Goal: Task Accomplishment & Management: Use online tool/utility

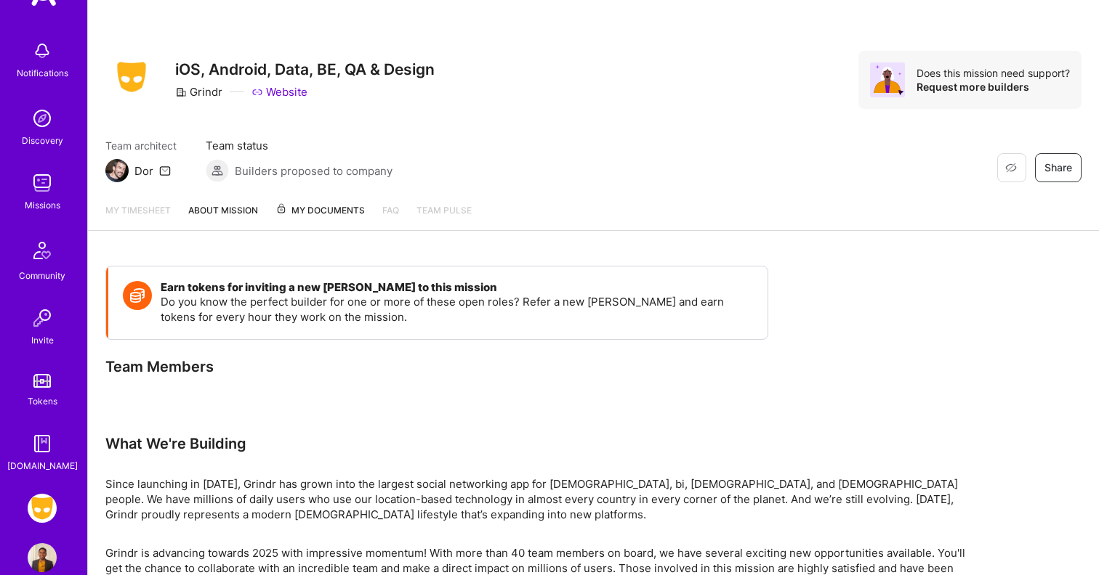
scroll to position [74, 0]
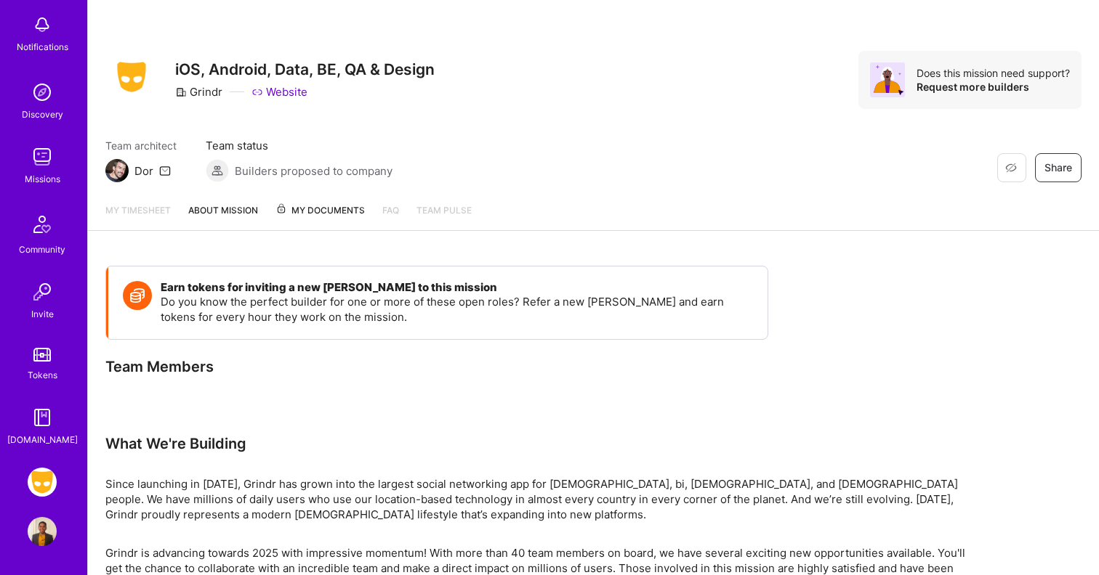
click at [45, 480] on img at bounding box center [42, 482] width 29 height 29
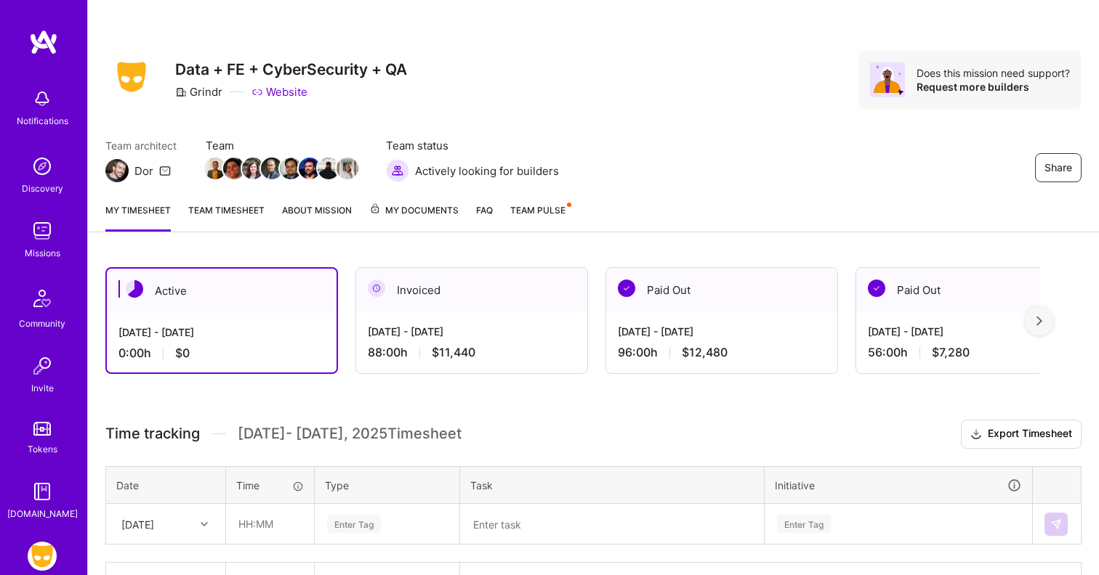
click at [299, 323] on div "[DATE] - [DATE] 0:00 h $0" at bounding box center [222, 343] width 230 height 60
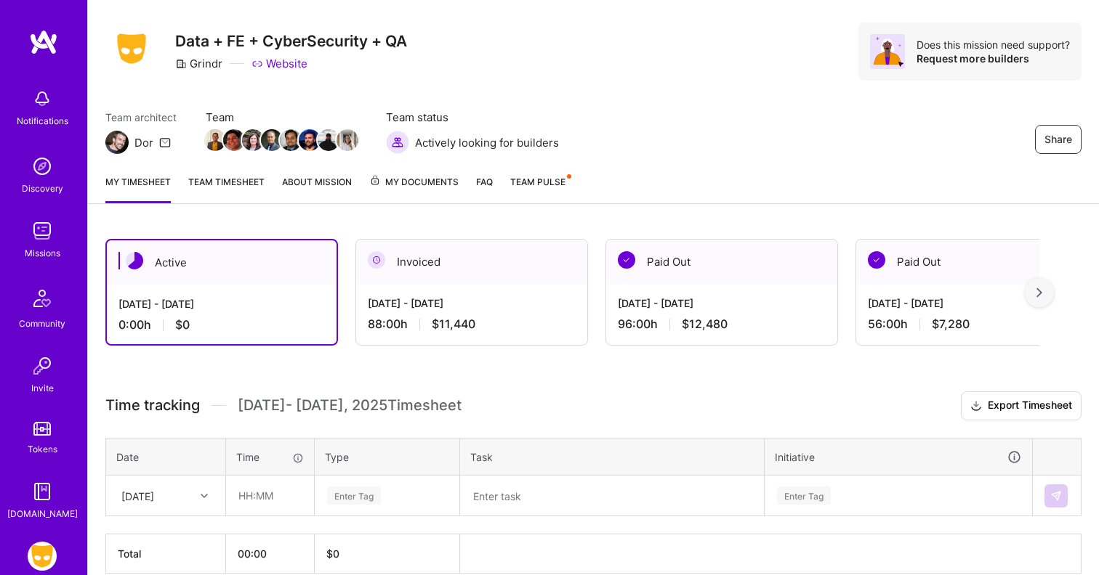
scroll to position [97, 0]
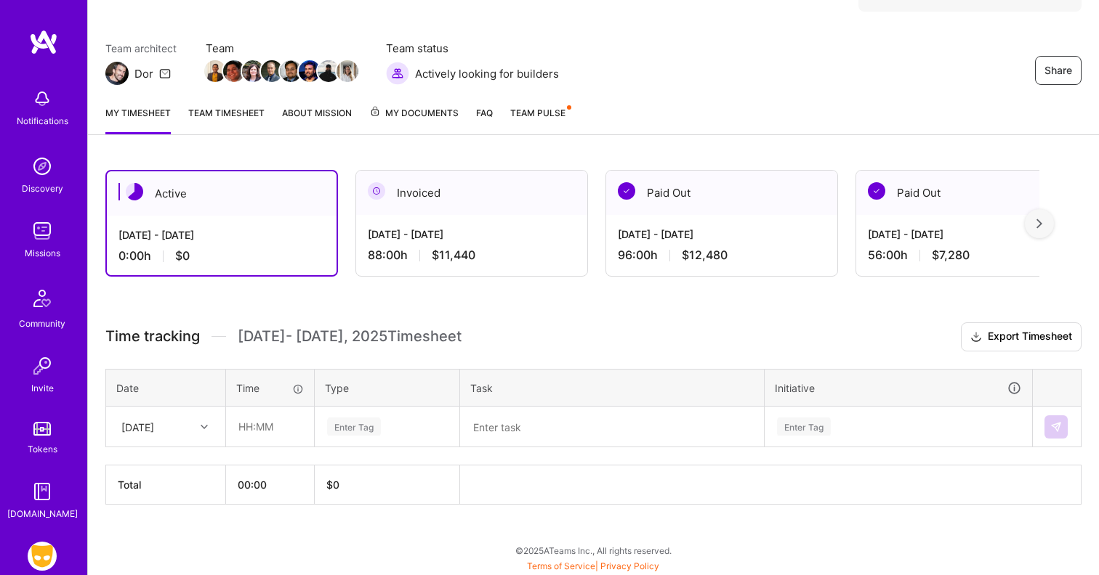
click at [193, 430] on div "[DATE]" at bounding box center [154, 427] width 81 height 24
click at [169, 513] on div "[DATE]" at bounding box center [166, 522] width 118 height 27
click at [267, 436] on input "text" at bounding box center [270, 427] width 86 height 39
type input "08:00"
click at [355, 431] on div "Enter Tag" at bounding box center [354, 427] width 54 height 23
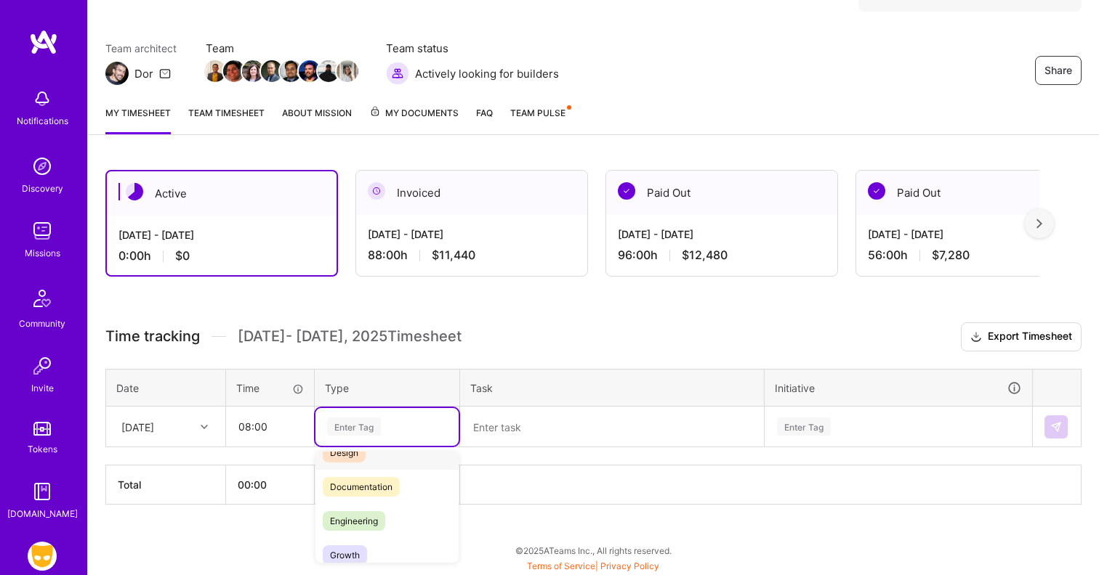
scroll to position [79, 0]
click at [370, 498] on span "Engineering" at bounding box center [354, 498] width 62 height 20
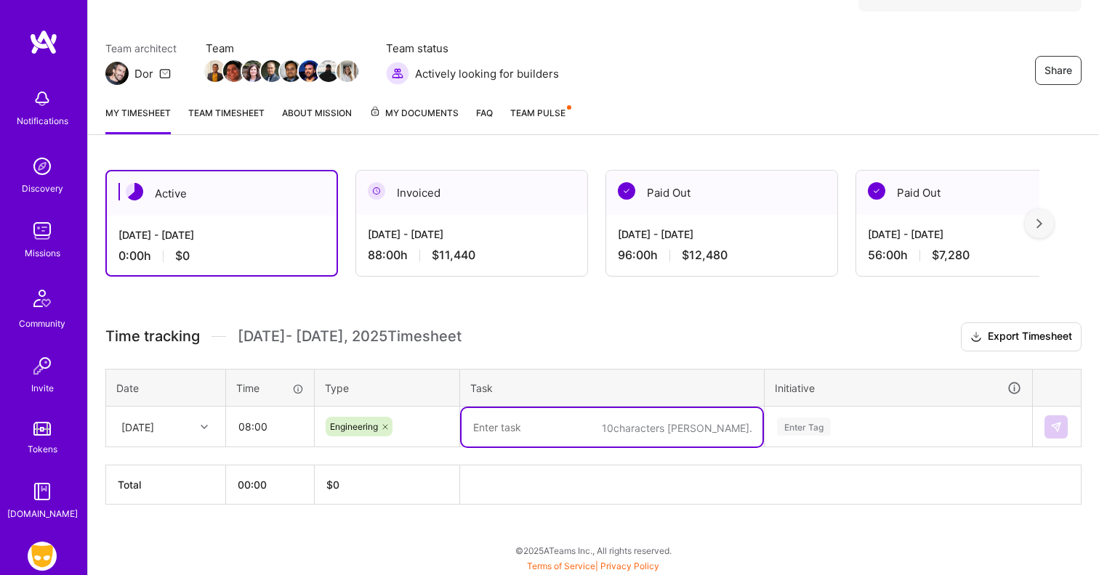
click at [499, 428] on textarea at bounding box center [611, 427] width 301 height 39
type textarea "Core-Relationship Dashboard and backend data"
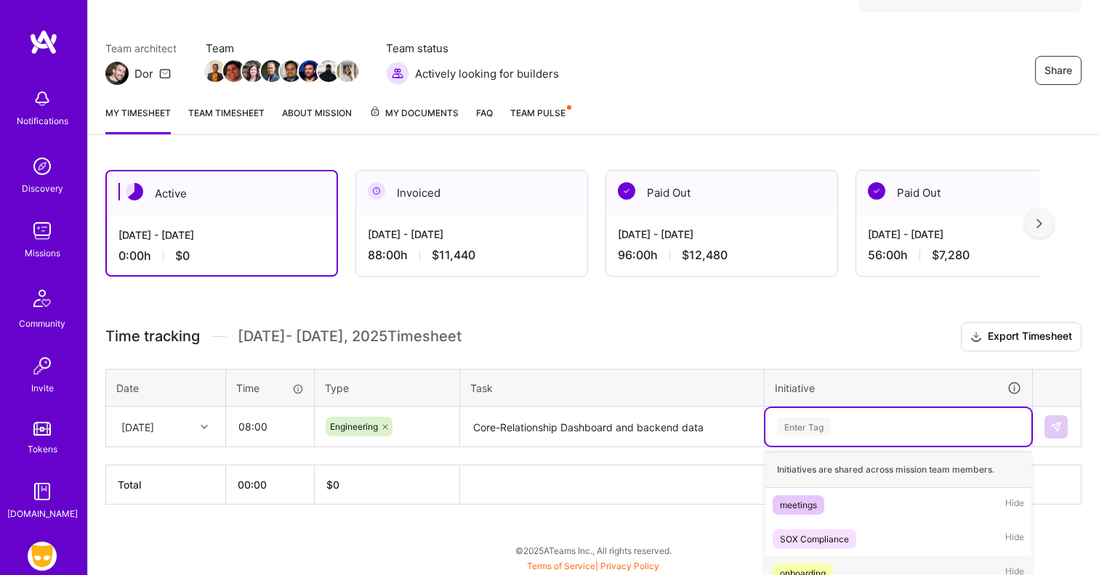
scroll to position [271, 0]
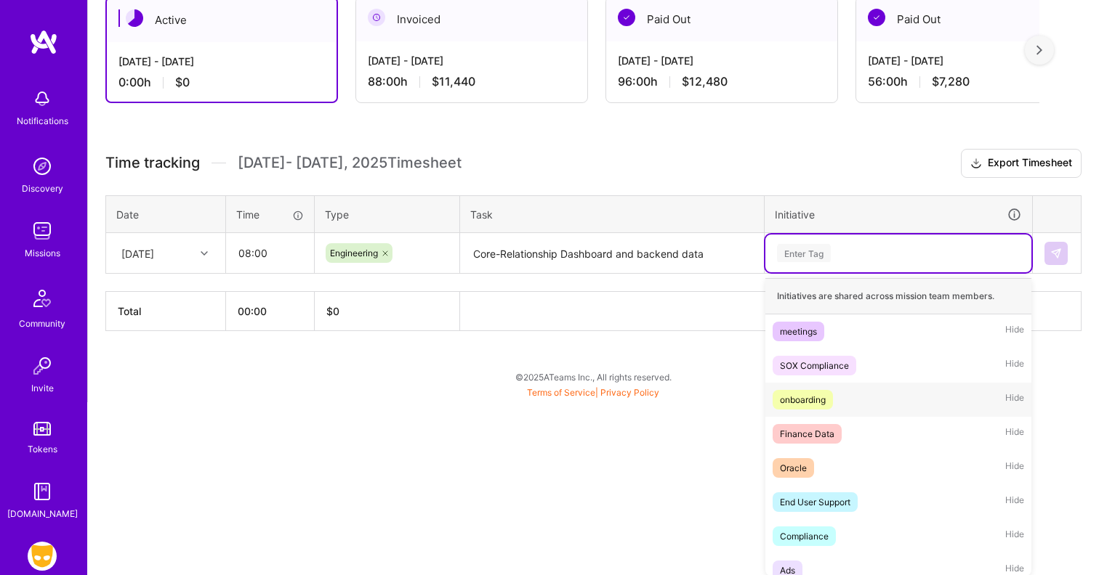
click at [804, 272] on div "option onboarding focused, 3 of 45. 45 results available. Use Up and Down to ch…" at bounding box center [898, 254] width 266 height 38
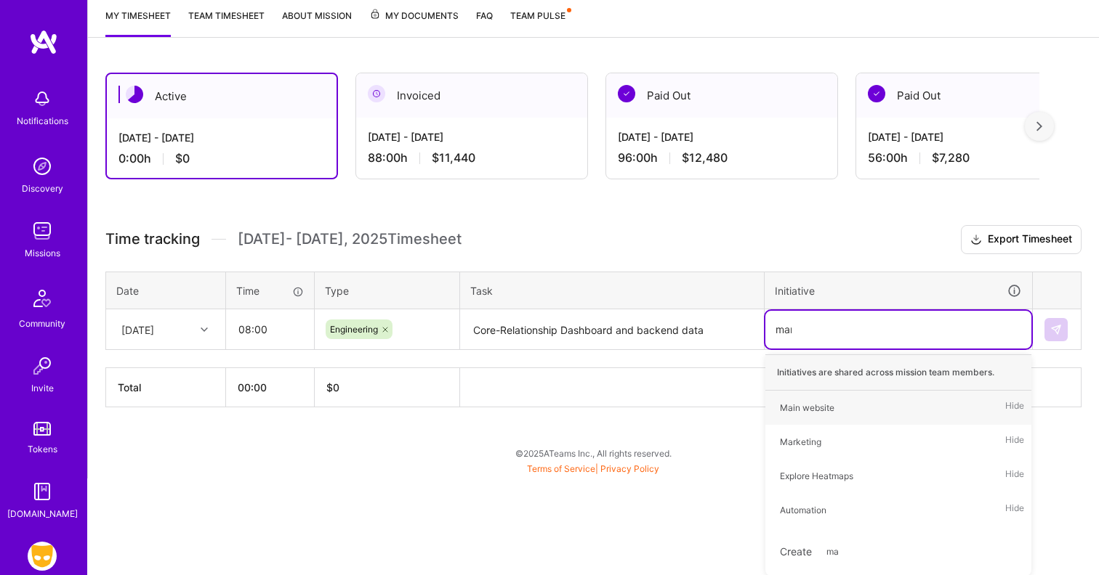
scroll to position [97, 0]
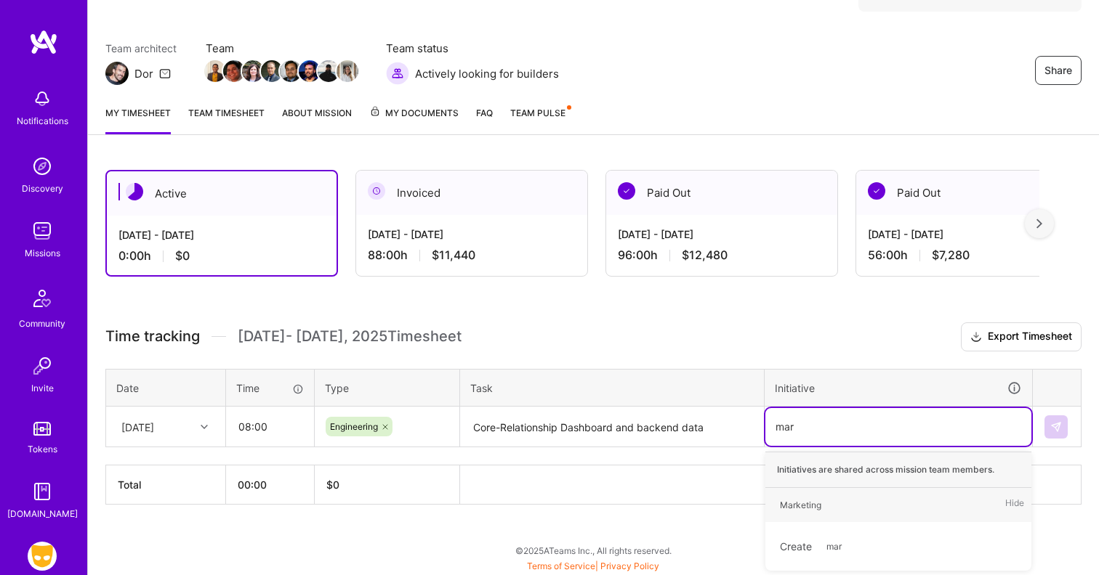
type input "mark"
click at [823, 500] on span "Marketing" at bounding box center [800, 505] width 56 height 20
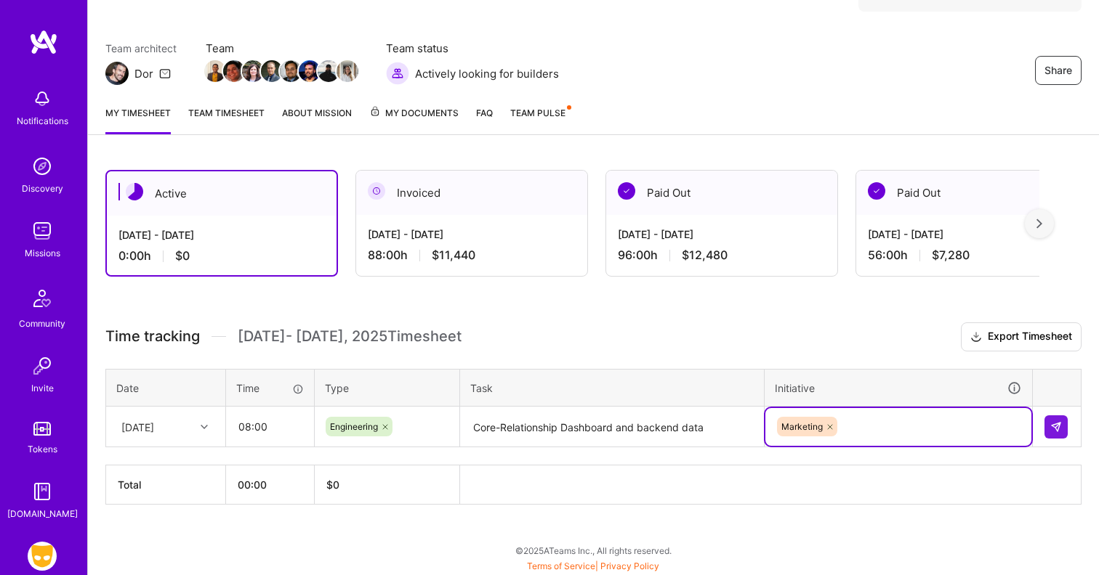
click at [833, 424] on icon at bounding box center [829, 427] width 9 height 9
click at [820, 426] on div "option Marketing, deselected. Select is focused ,type to refine list, press Dow…" at bounding box center [898, 427] width 266 height 38
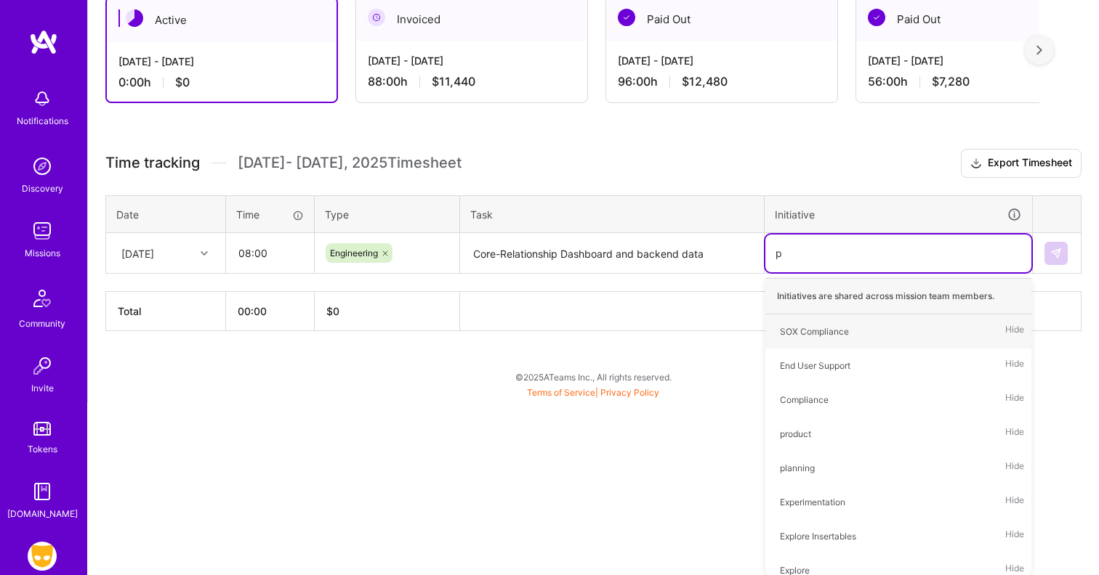
scroll to position [97, 0]
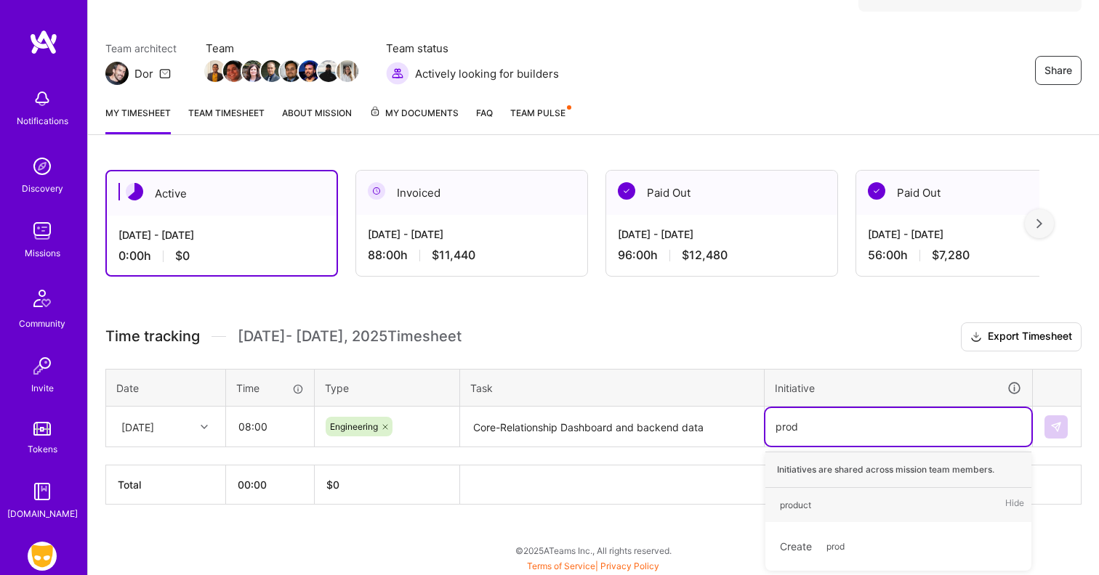
type input "produ"
click at [813, 500] on span "product" at bounding box center [795, 505] width 46 height 20
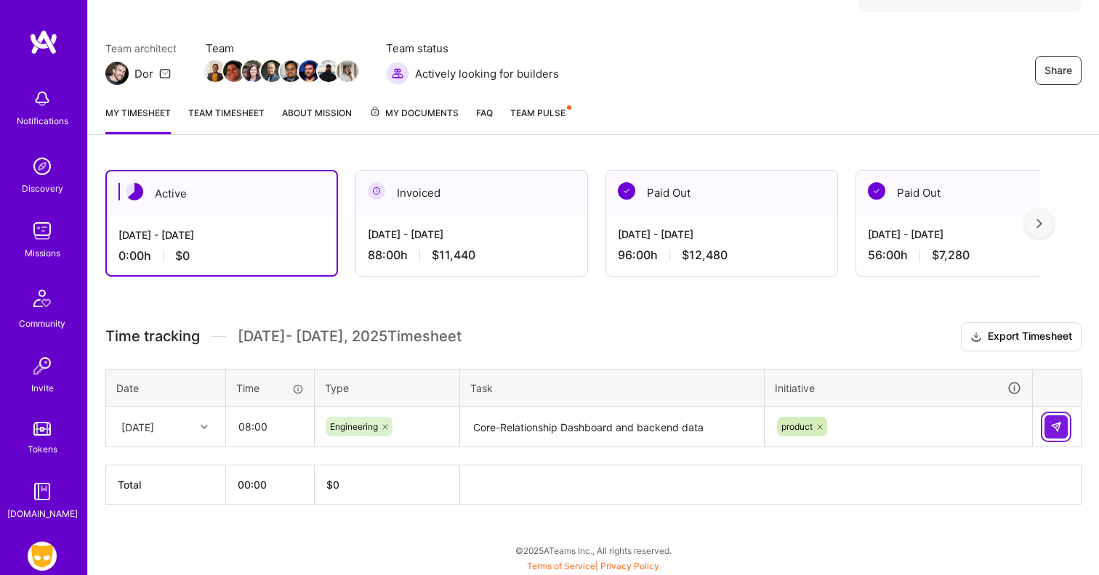
click at [1057, 429] on img at bounding box center [1056, 427] width 12 height 12
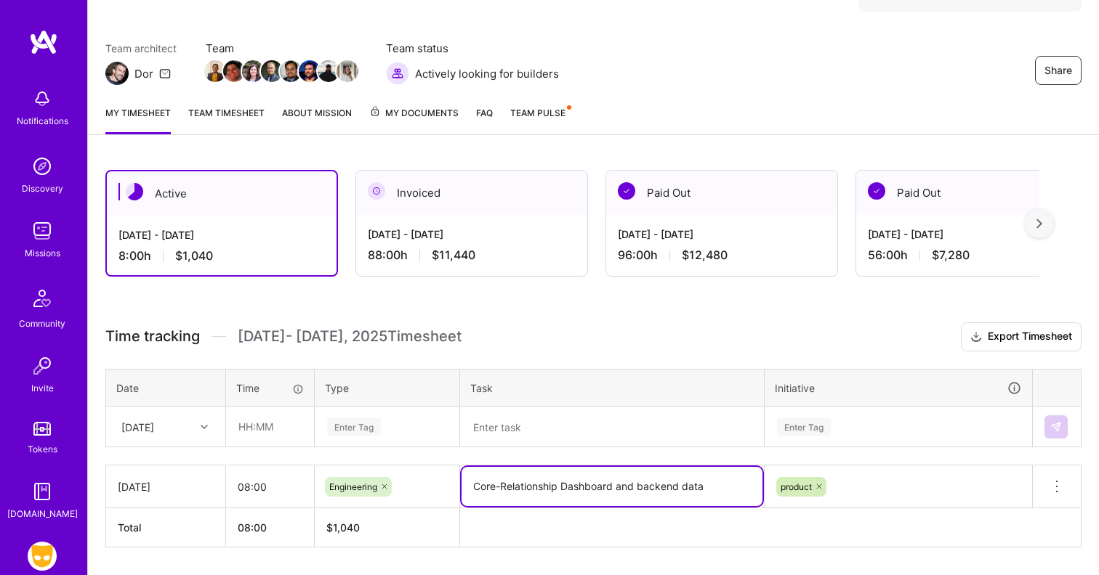
drag, startPoint x: 711, startPoint y: 483, endPoint x: 457, endPoint y: 485, distance: 253.6
click at [457, 485] on tr "[DATE] 08:00 Engineering Core-Relationship Dashboard and backend data product D…" at bounding box center [593, 487] width 975 height 43
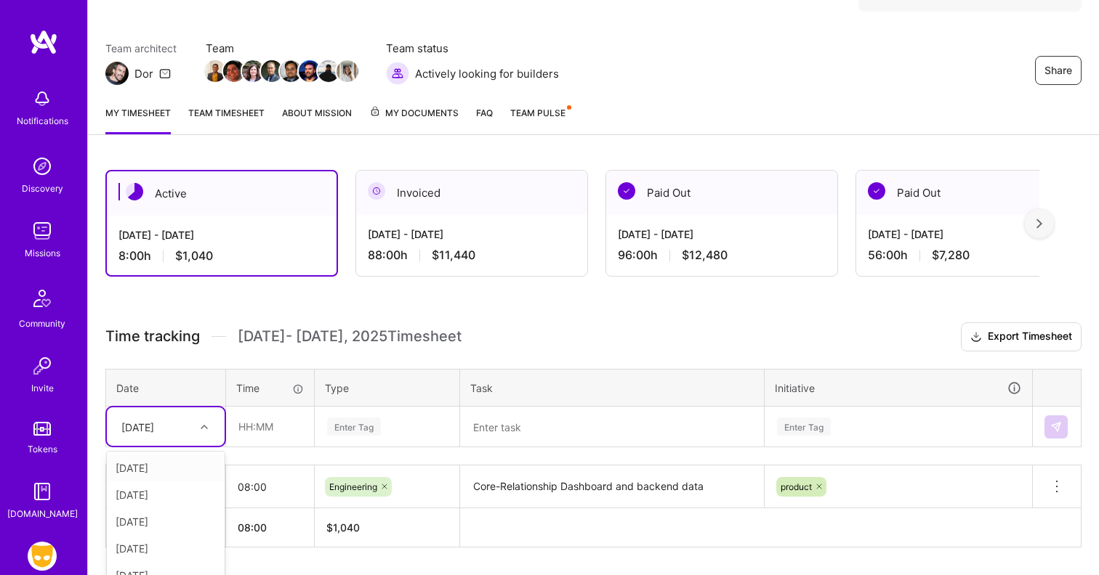
scroll to position [140, 0]
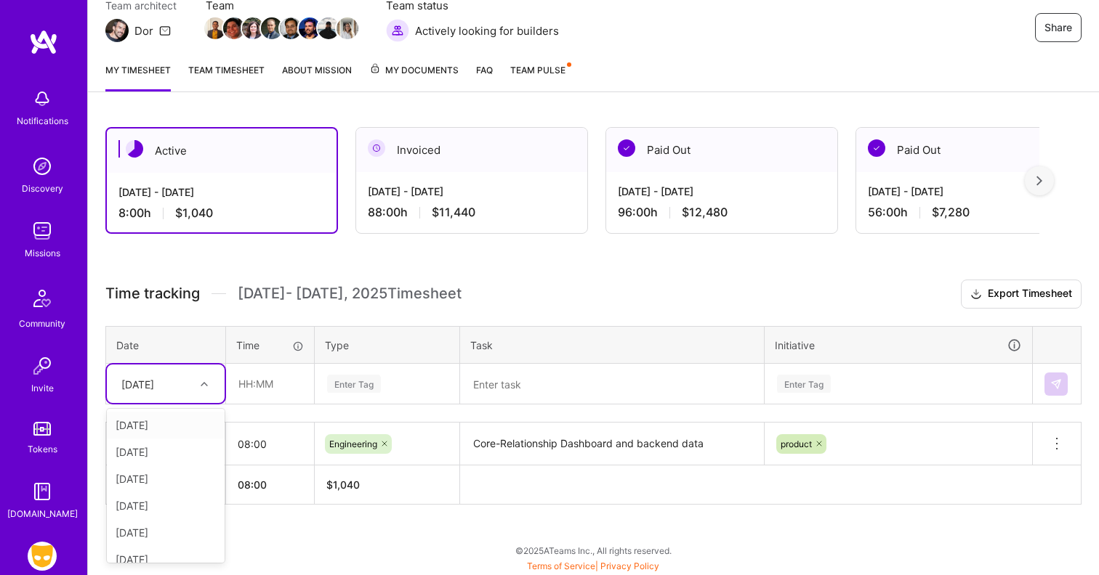
click at [178, 403] on div "option [DATE], selected. option [DATE] focused, 1 of 8. 7 results available. Us…" at bounding box center [166, 384] width 118 height 39
click at [173, 479] on div "[DATE]" at bounding box center [166, 479] width 118 height 27
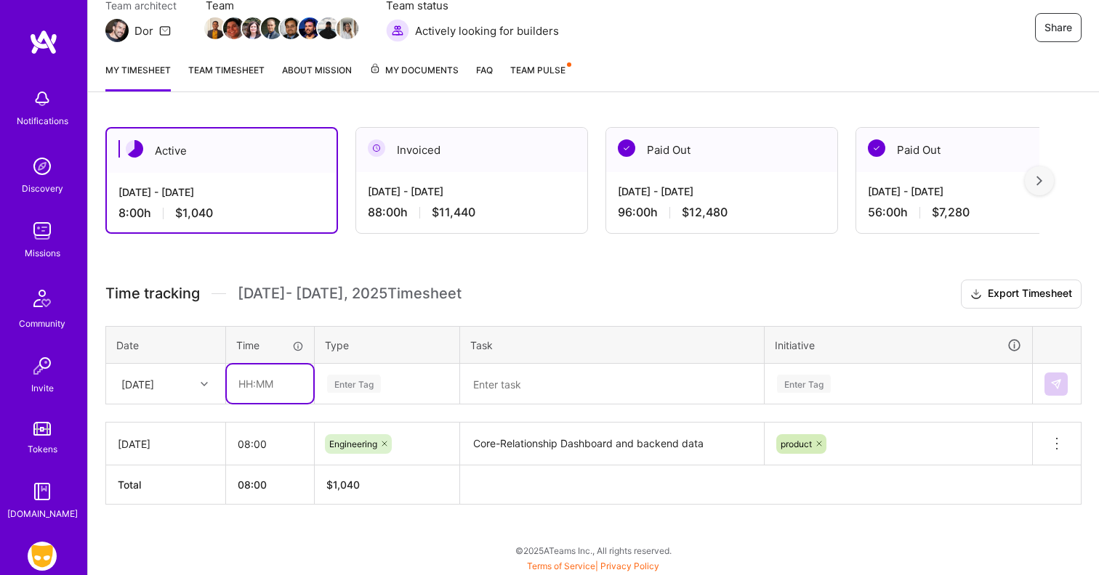
click at [252, 384] on input "text" at bounding box center [270, 384] width 86 height 39
type input "08:00"
click at [365, 382] on div "Enter Tag" at bounding box center [354, 384] width 54 height 23
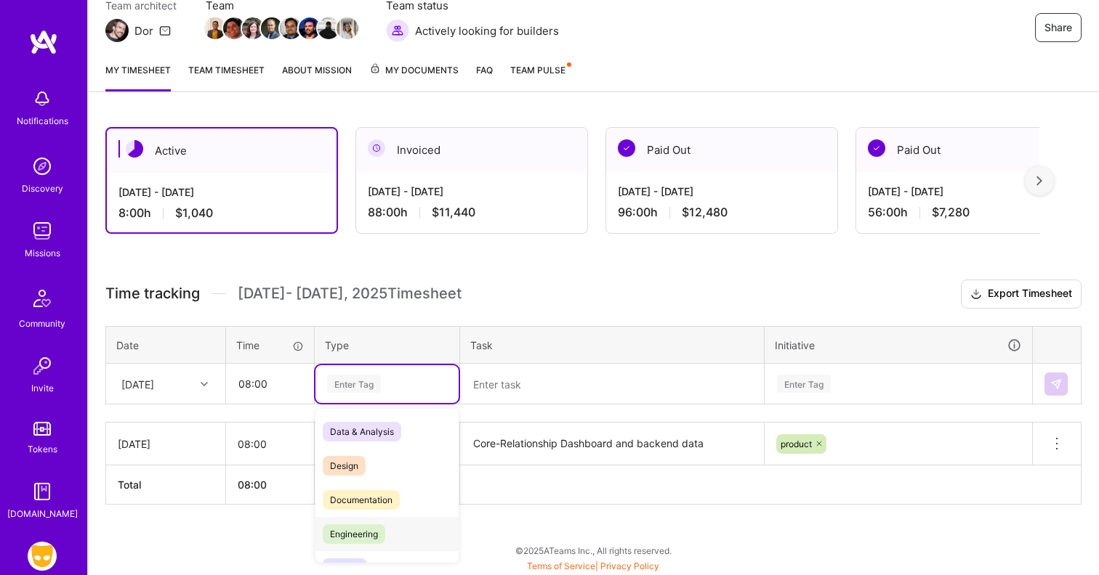
click at [384, 531] on span "Engineering" at bounding box center [354, 535] width 62 height 20
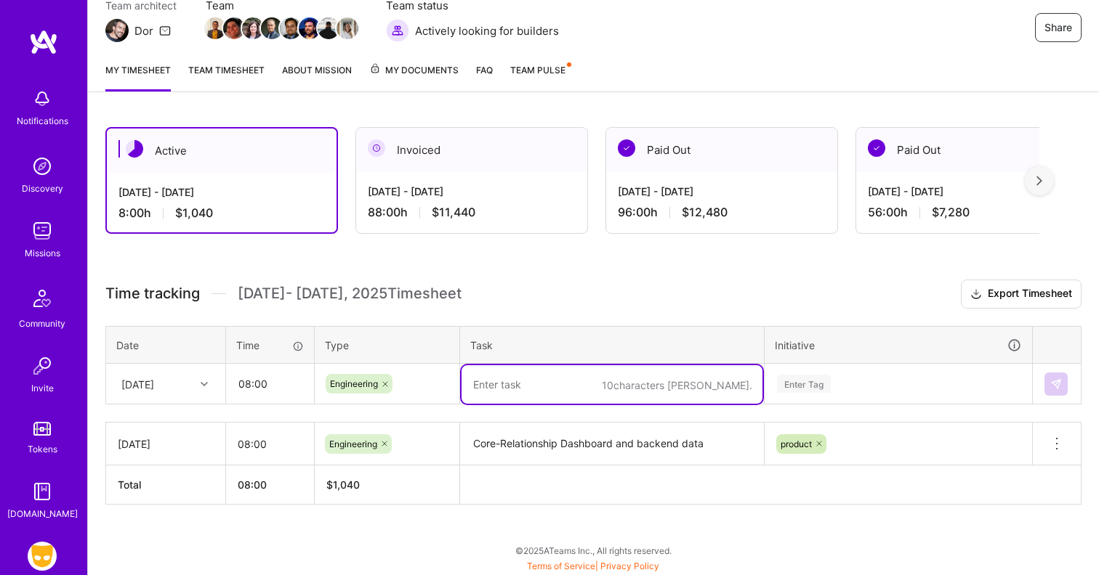
click at [498, 394] on textarea at bounding box center [611, 384] width 301 height 39
paste textarea "Core-Relationship Dashboard and backend data"
type textarea "Core-Relationship Dashboard and backend data"
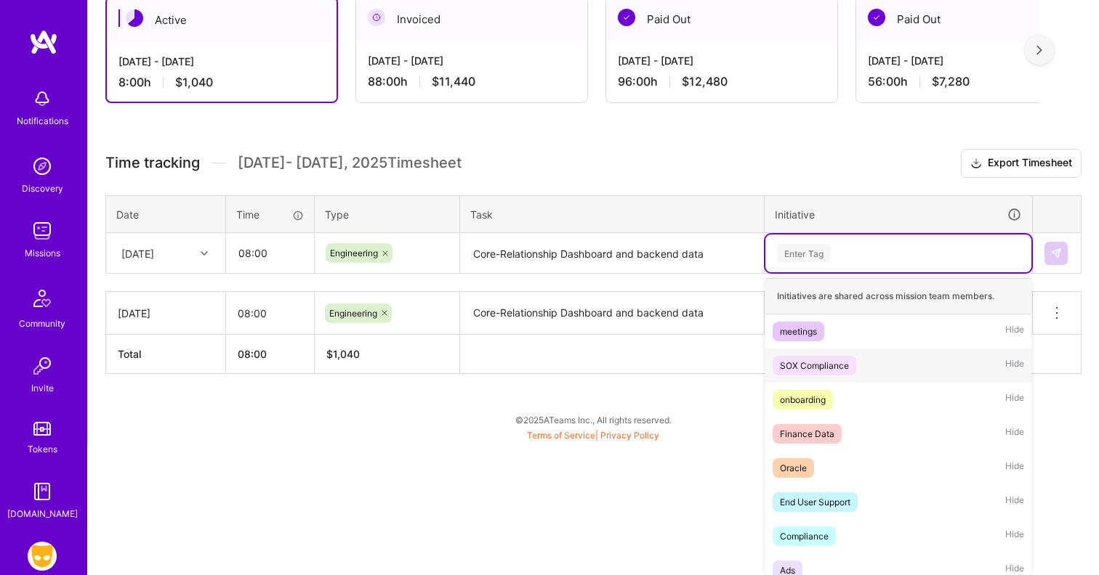
click at [841, 272] on div "option product, selected. option SOX Compliance focused, 2 of 45. 45 results av…" at bounding box center [898, 254] width 266 height 38
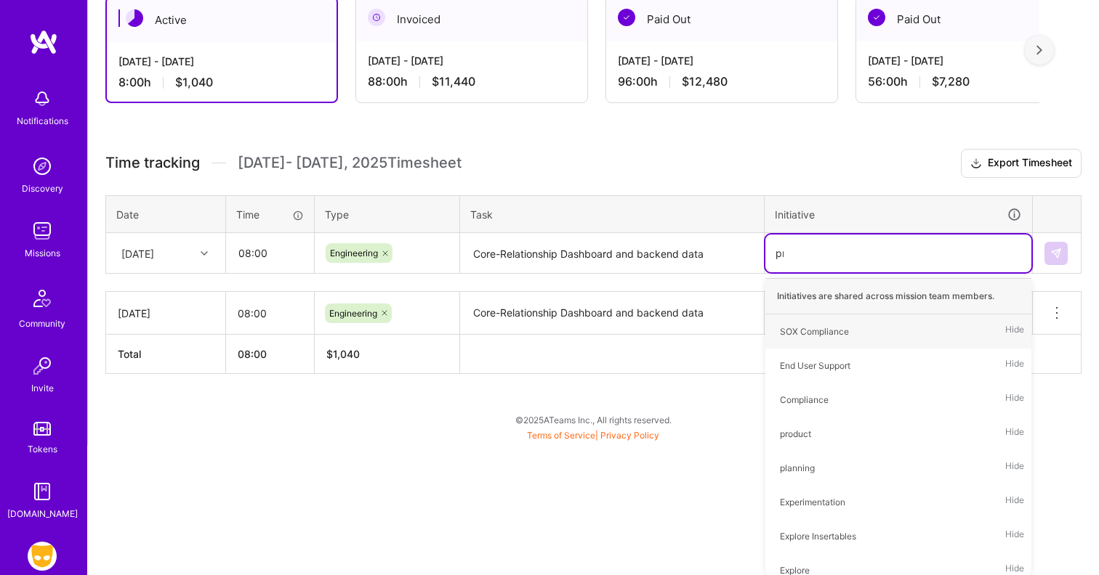
scroll to position [140, 0]
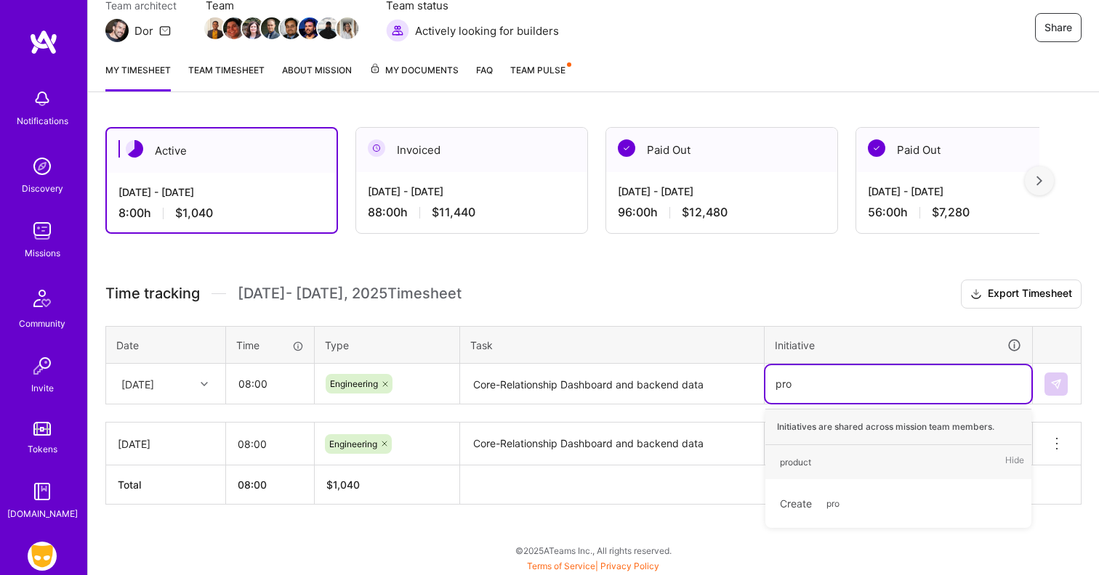
type input "prod"
click at [828, 457] on div "product Hide" at bounding box center [898, 462] width 266 height 34
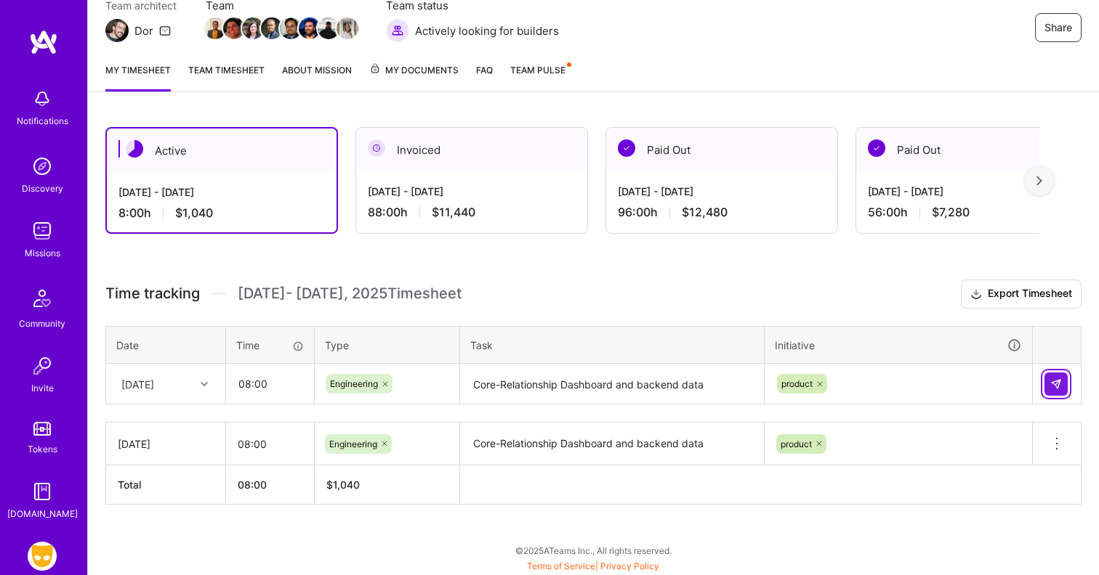
click at [1057, 385] on img at bounding box center [1056, 385] width 12 height 12
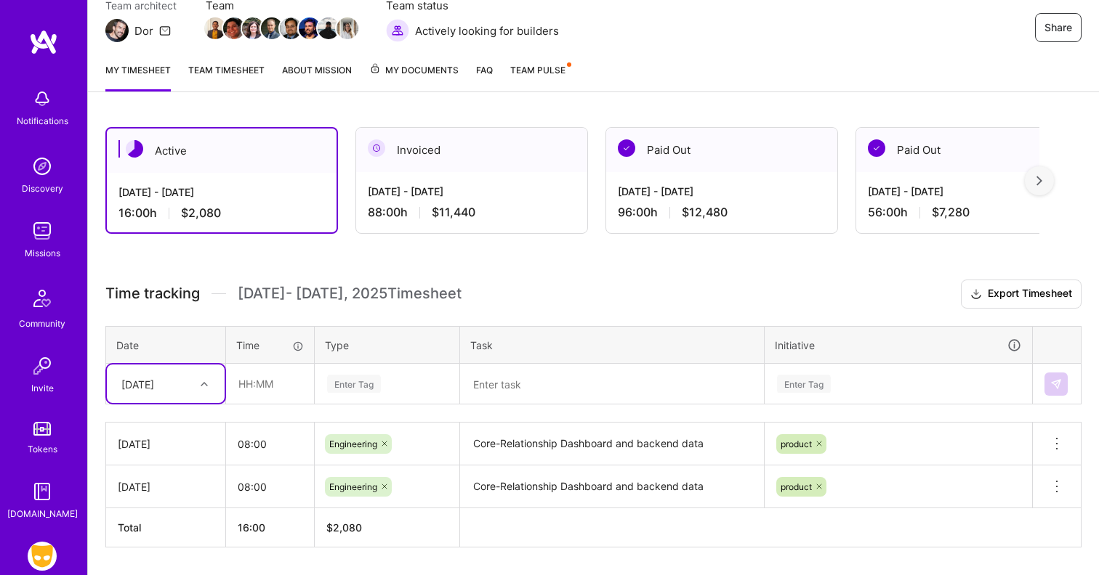
scroll to position [173, 0]
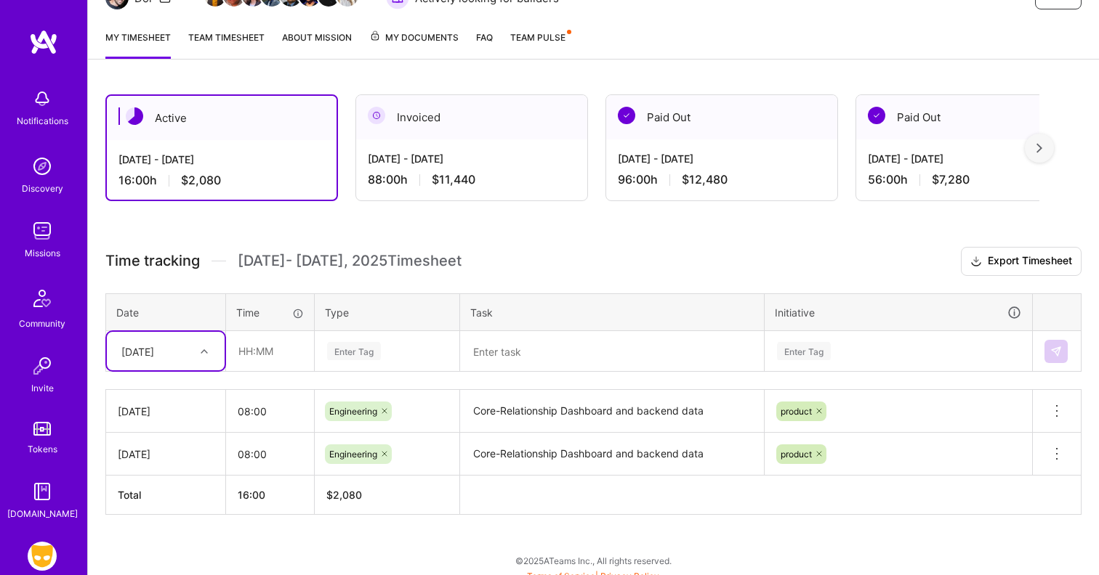
click at [198, 371] on div "option [DATE], selected. Select is focused ,type to refine list, press Down to …" at bounding box center [166, 351] width 118 height 39
click at [174, 469] on div "[DATE]" at bounding box center [166, 473] width 118 height 27
click at [281, 339] on input "text" at bounding box center [270, 351] width 86 height 39
type input "08:00"
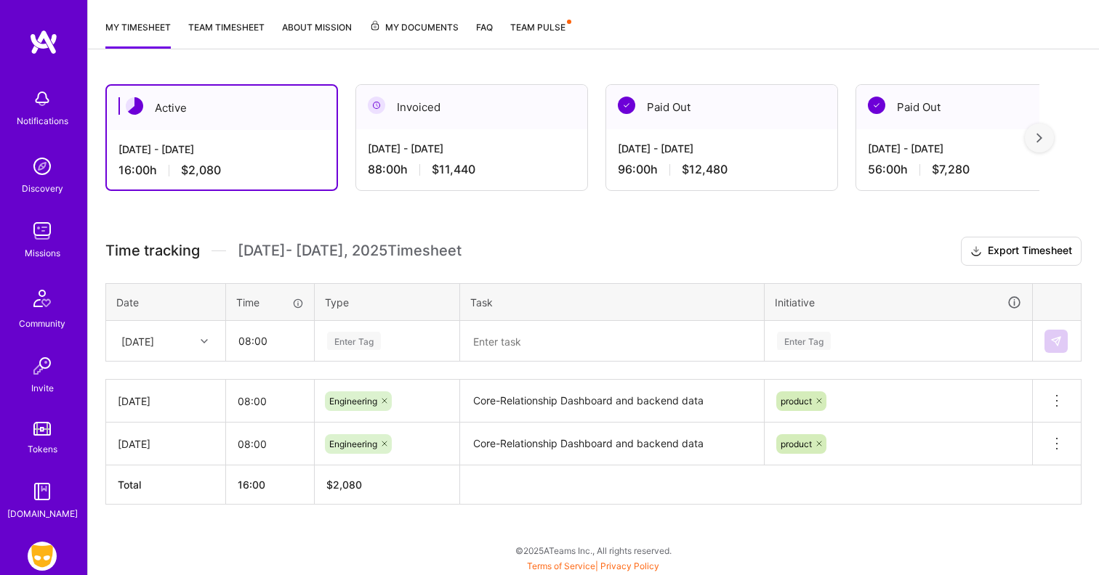
click at [369, 341] on div "Enter Tag" at bounding box center [354, 341] width 54 height 23
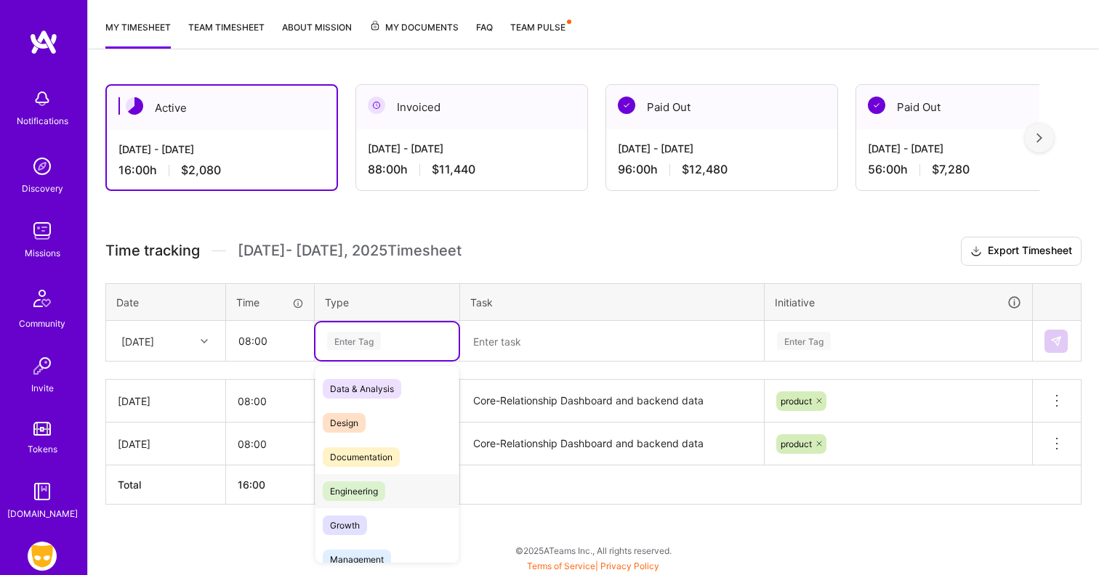
click at [385, 482] on div "Engineering" at bounding box center [386, 491] width 143 height 34
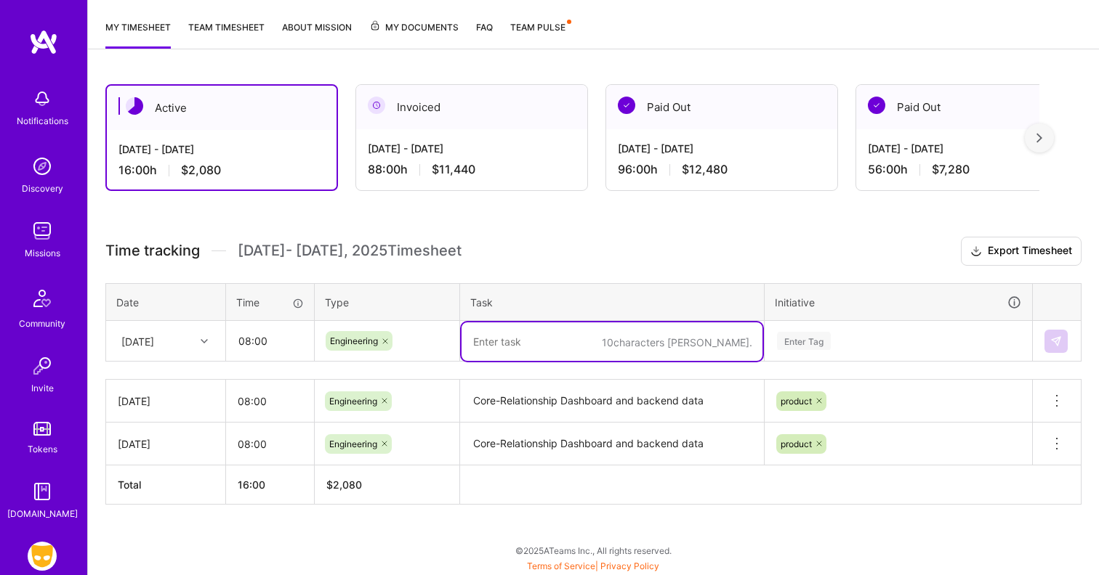
click at [503, 336] on textarea at bounding box center [611, 342] width 301 height 39
paste textarea "Core-Relationship Dashboard and backend data"
type textarea "Core-Relationship Dashboard and backend data"
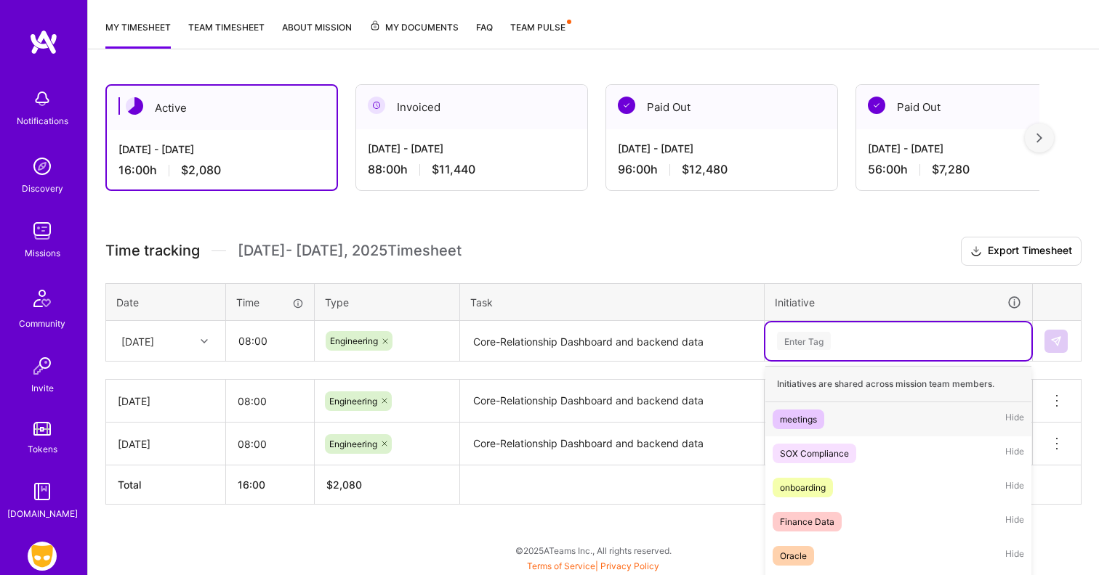
scroll to position [271, 0]
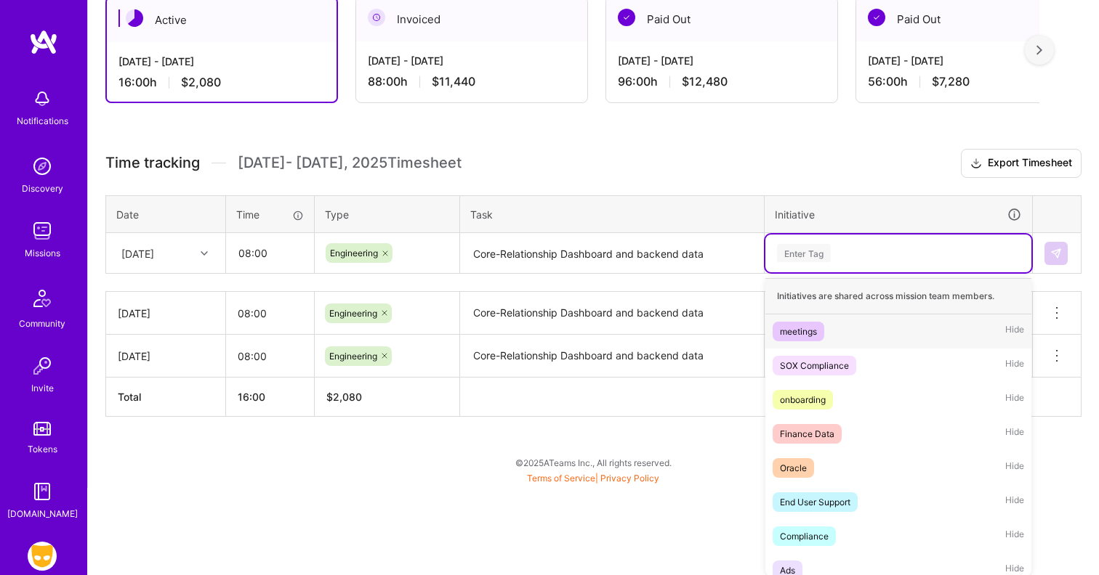
click at [849, 272] on div "option product, selected. option meetings focused, 1 of 45. 45 results availabl…" at bounding box center [898, 254] width 266 height 38
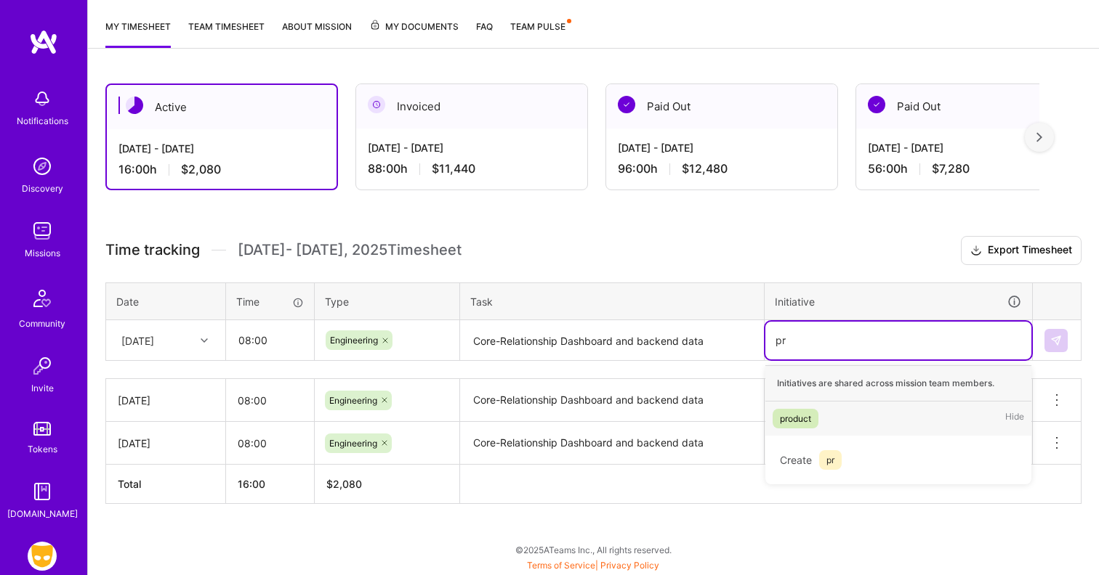
scroll to position [183, 0]
type input "prod"
click at [816, 408] on div "product Hide" at bounding box center [898, 420] width 266 height 34
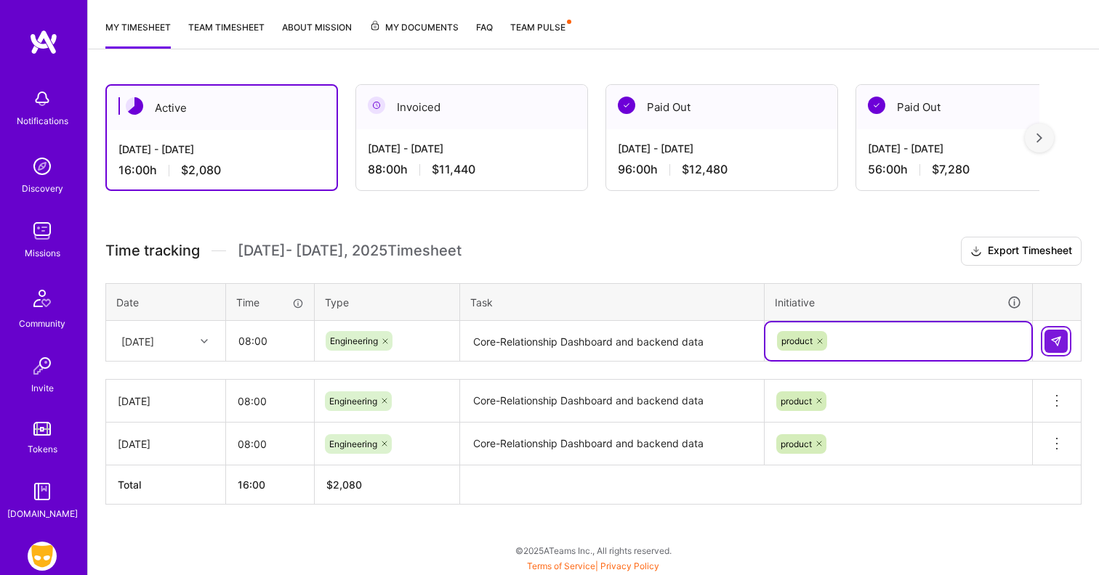
click at [1057, 340] on img at bounding box center [1056, 342] width 12 height 12
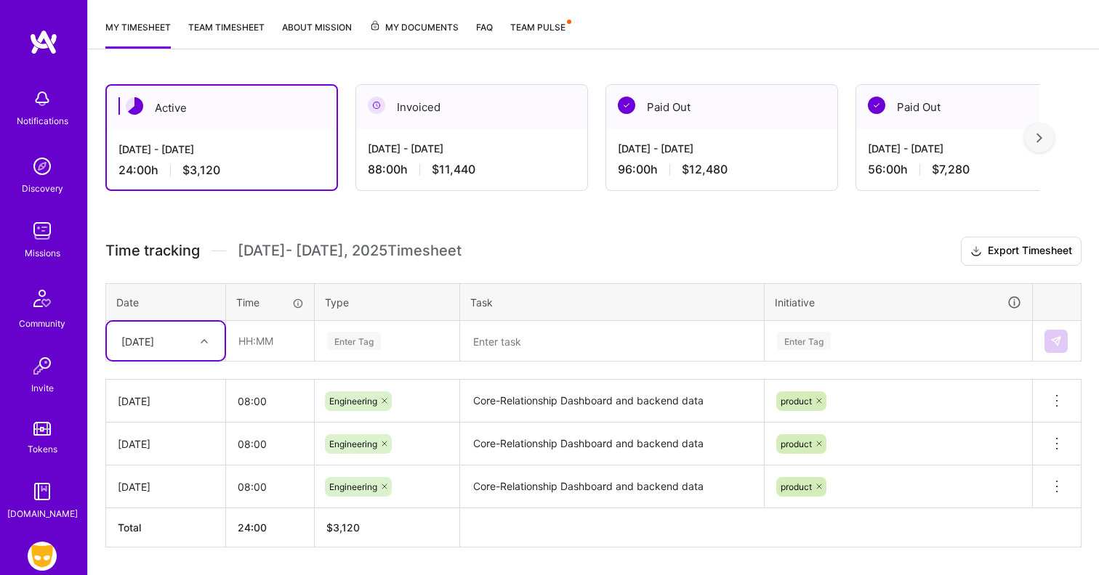
click at [206, 344] on div at bounding box center [206, 341] width 23 height 19
click at [158, 493] on div "[DATE]" at bounding box center [166, 490] width 118 height 27
click at [276, 342] on input "text" at bounding box center [270, 341] width 86 height 39
type input "08:00"
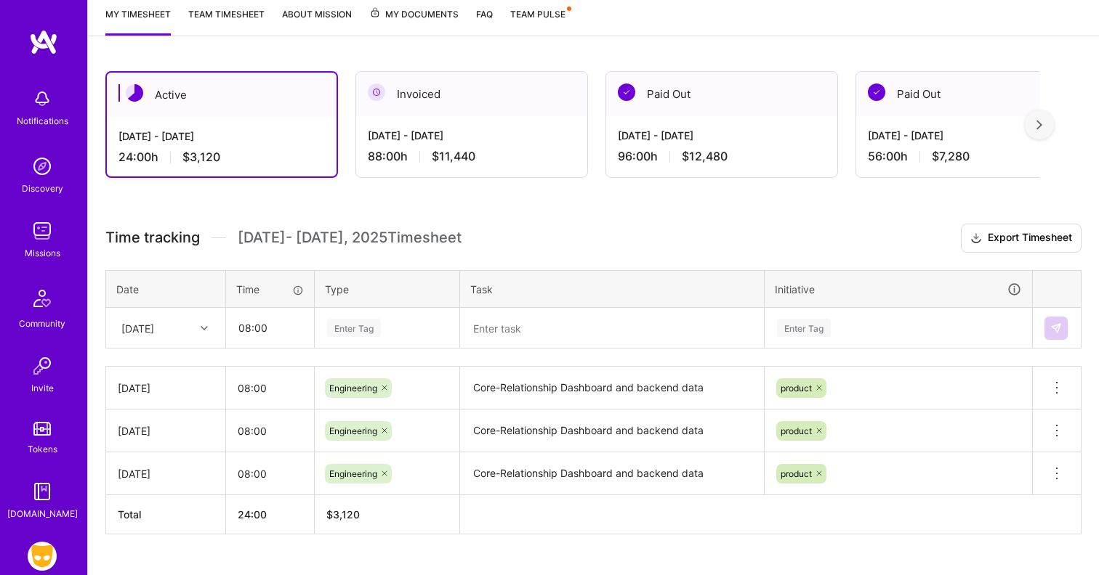
click at [361, 345] on div "Enter Tag" at bounding box center [386, 329] width 143 height 38
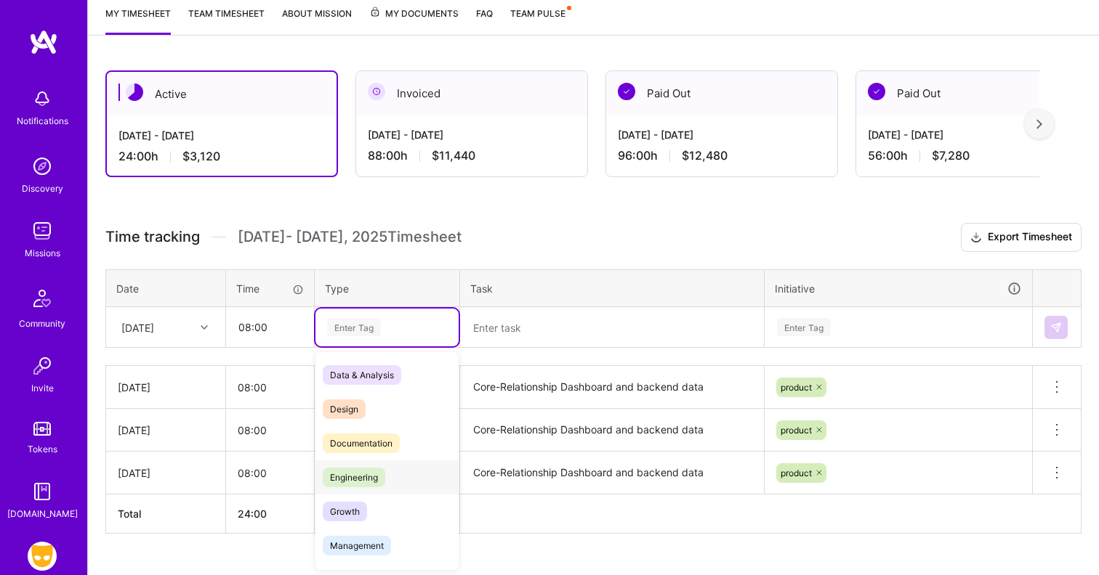
click at [360, 470] on span "Engineering" at bounding box center [354, 478] width 62 height 20
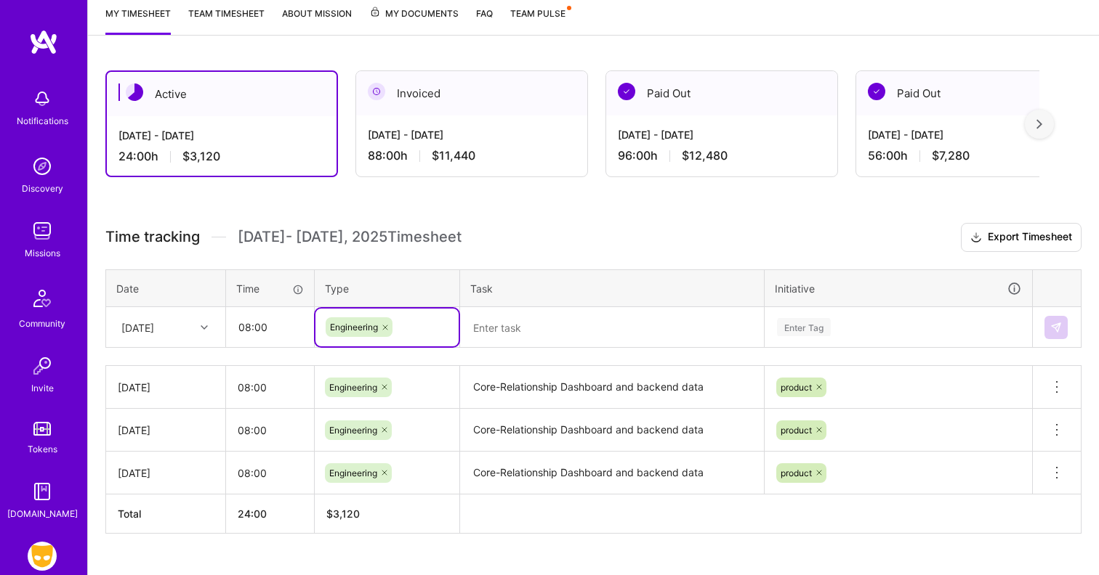
click at [505, 331] on textarea at bounding box center [611, 328] width 301 height 39
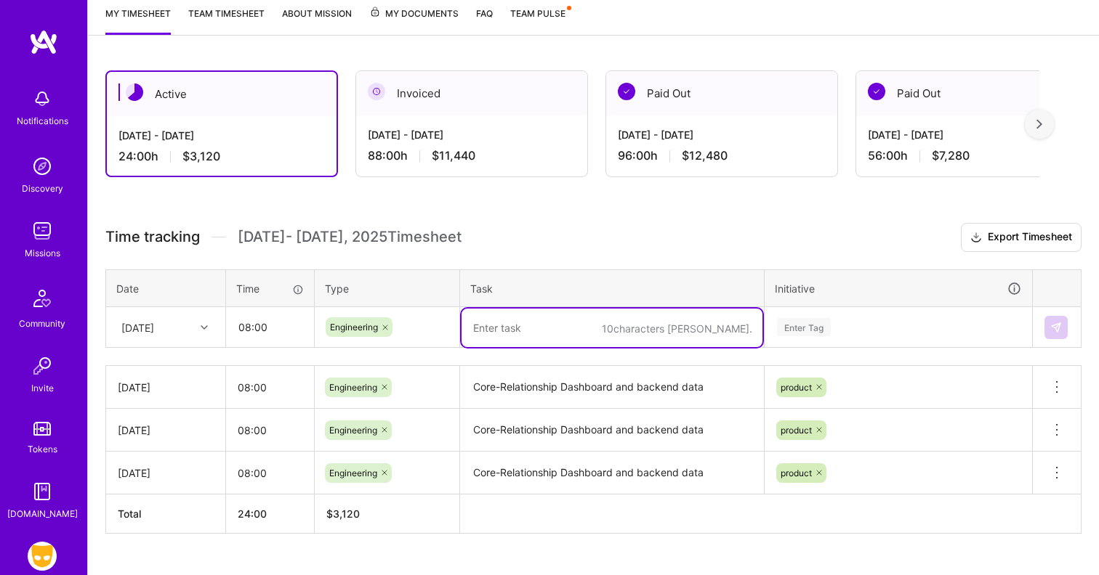
paste textarea "Core-Relationship Dashboard and backend data"
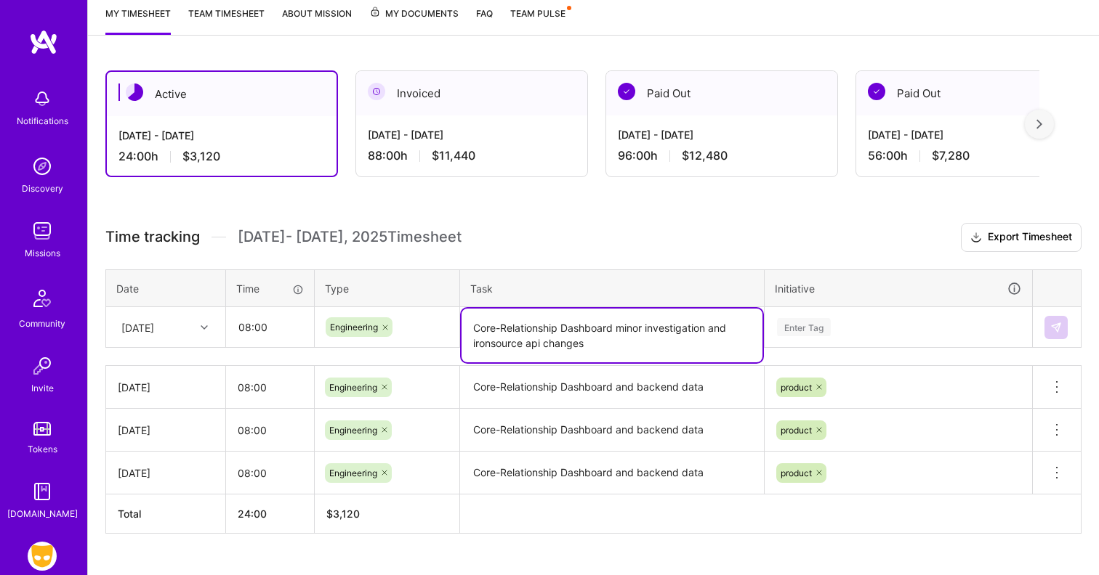
type textarea "Core-Relationship Dashboard minor investigation and ironsource api changes"
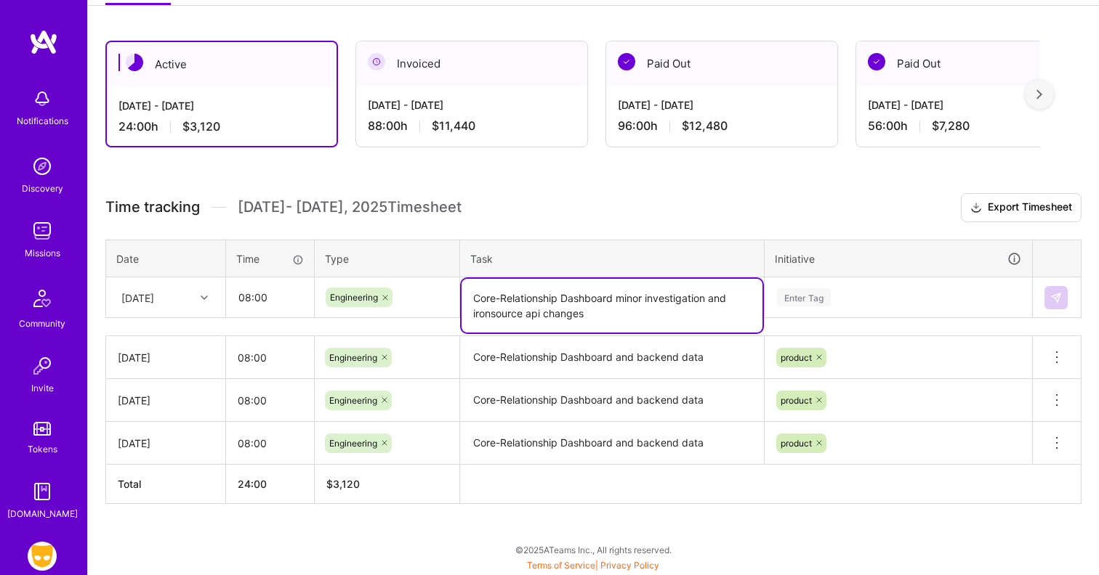
click at [803, 317] on div "Enter Tag" at bounding box center [898, 298] width 266 height 38
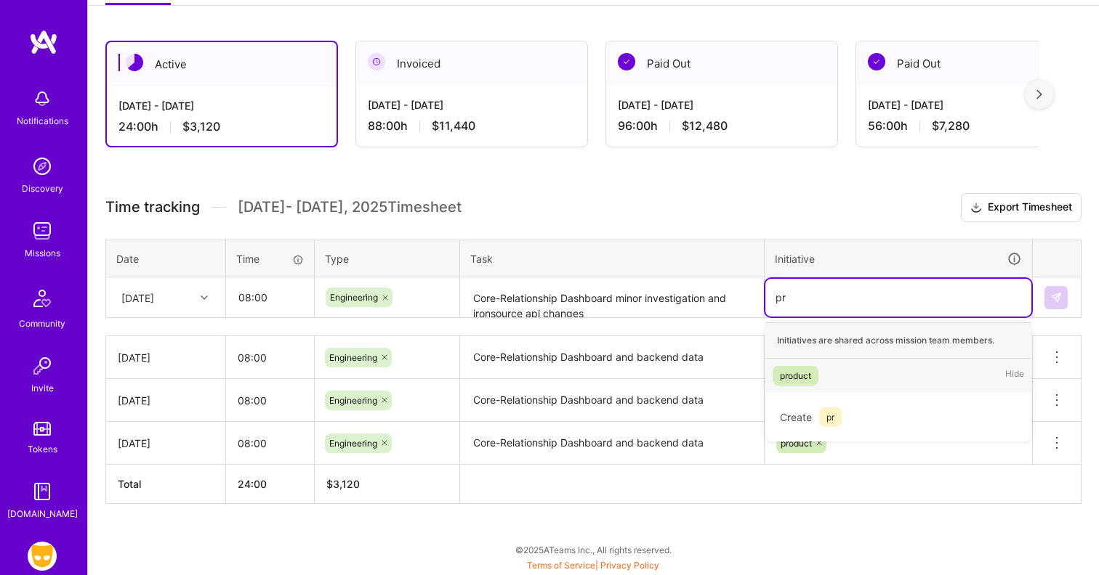
scroll to position [226, 0]
type input "pro"
click at [812, 368] on span "product" at bounding box center [795, 377] width 46 height 20
type input "ads"
click at [804, 384] on div "Ads Hide" at bounding box center [898, 377] width 266 height 34
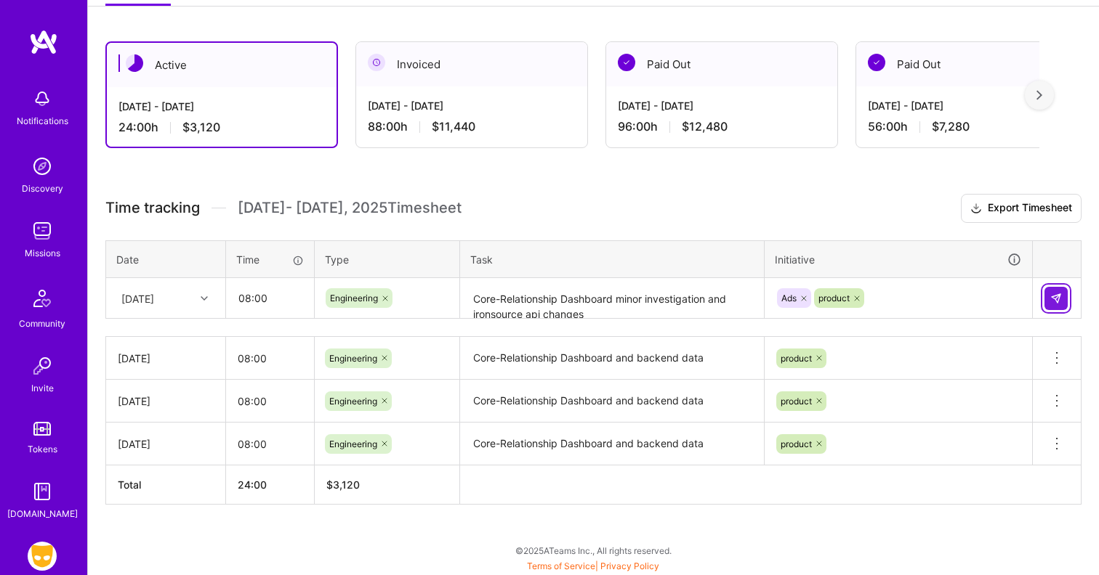
click at [1054, 296] on img at bounding box center [1056, 299] width 12 height 12
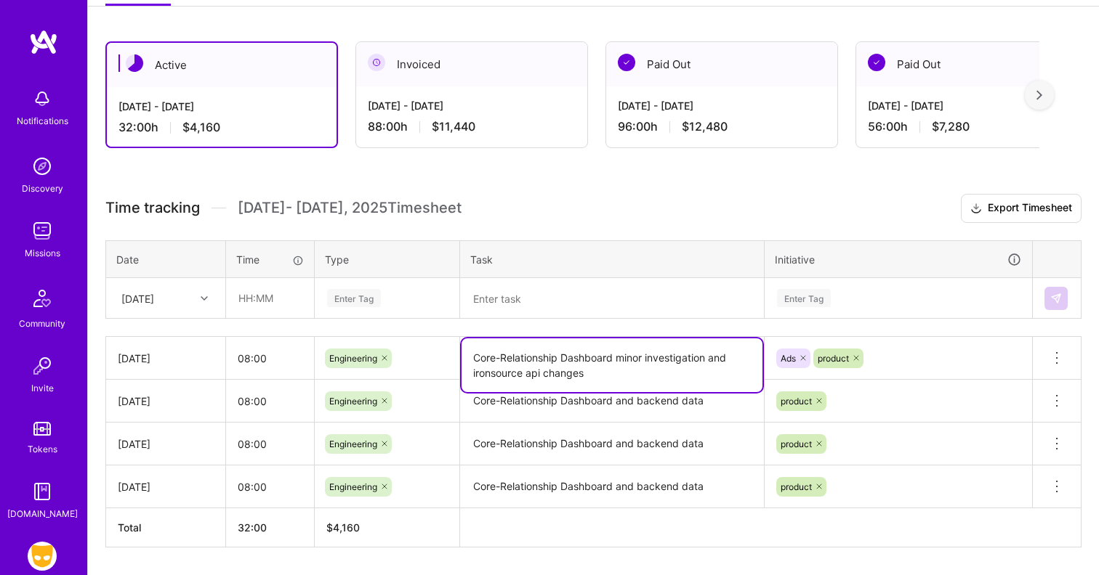
drag, startPoint x: 594, startPoint y: 373, endPoint x: 466, endPoint y: 370, distance: 127.9
click at [466, 370] on textarea "Core-Relationship Dashboard minor investigation and ironsource api changes" at bounding box center [611, 366] width 301 height 54
click at [154, 301] on div "[DATE]" at bounding box center [137, 298] width 33 height 15
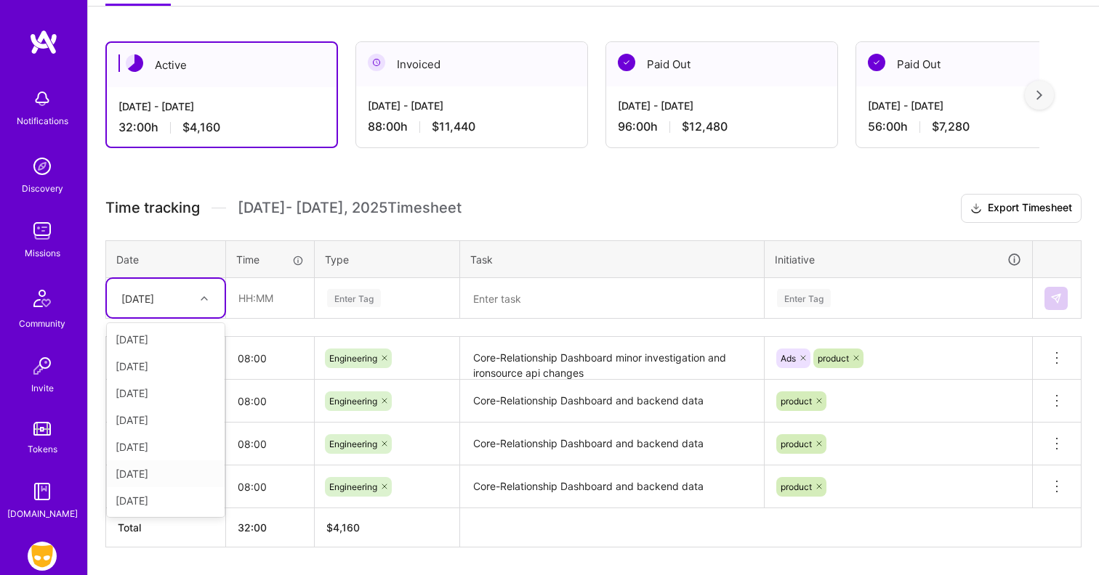
click at [166, 466] on div "[DATE]" at bounding box center [166, 474] width 118 height 27
click at [263, 297] on input "text" at bounding box center [270, 298] width 86 height 39
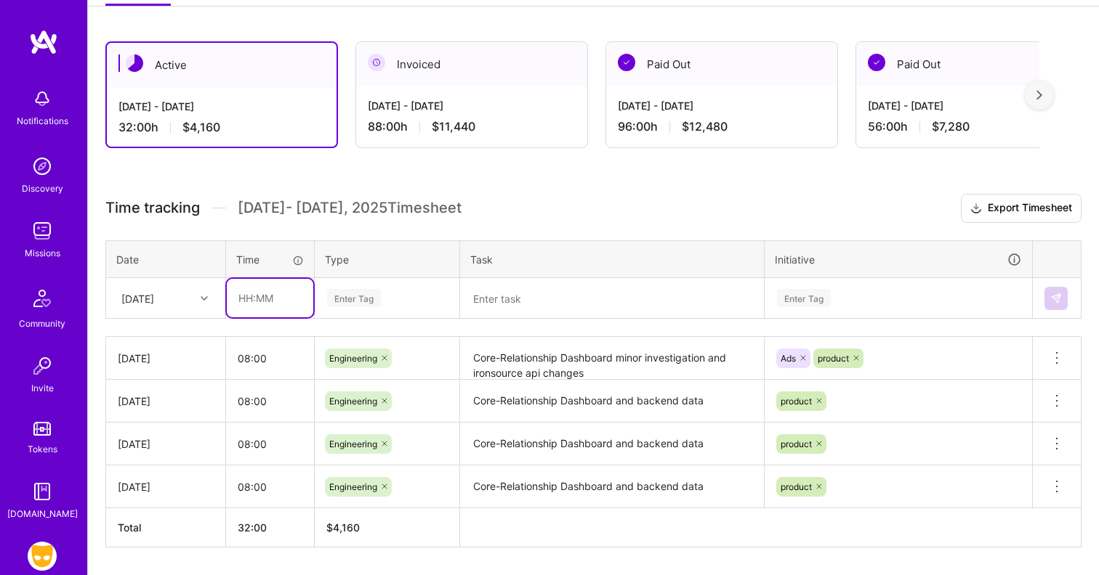
type input "08:00"
click at [348, 305] on div "Enter Tag" at bounding box center [354, 298] width 54 height 23
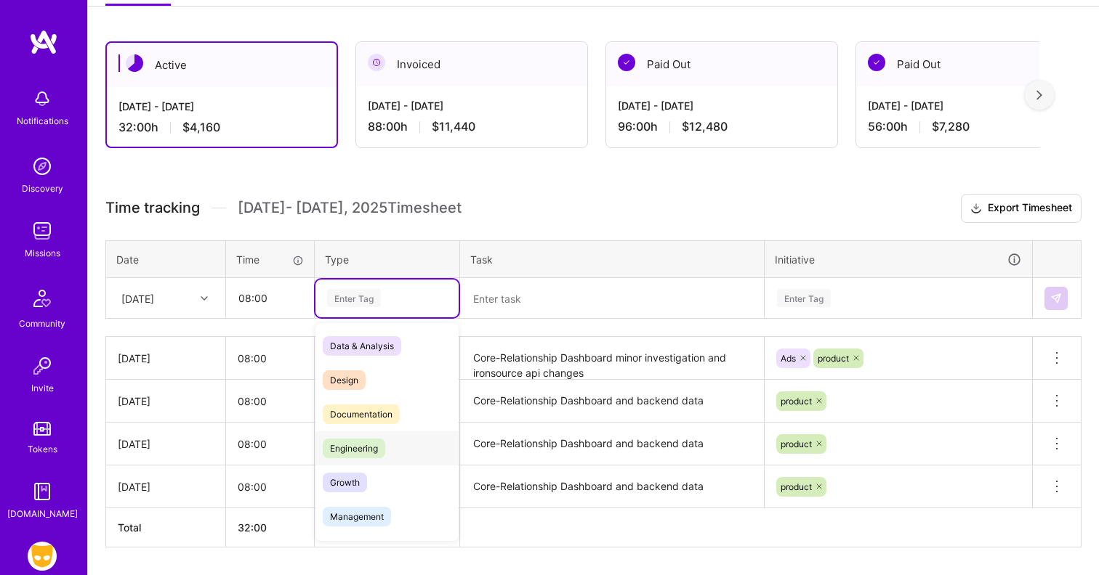
click at [365, 454] on span "Engineering" at bounding box center [354, 449] width 62 height 20
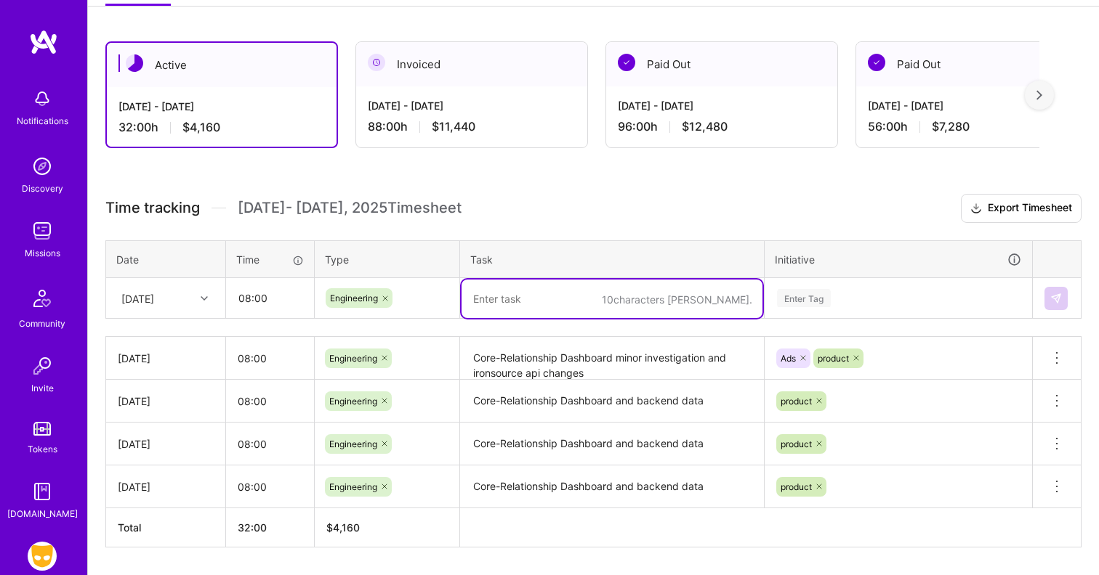
click at [525, 300] on textarea at bounding box center [611, 299] width 301 height 39
paste textarea "ironsource api changes"
type textarea "ironsource api changes"
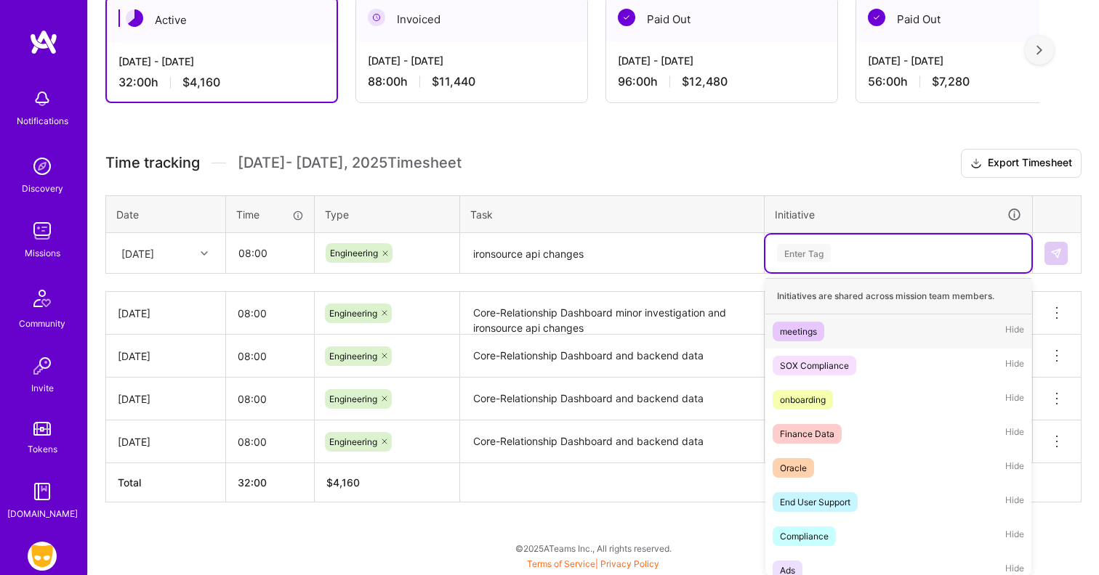
click at [820, 272] on div "option Ads, selected. option meetings focused, 1 of 45. 45 results available. U…" at bounding box center [898, 254] width 266 height 38
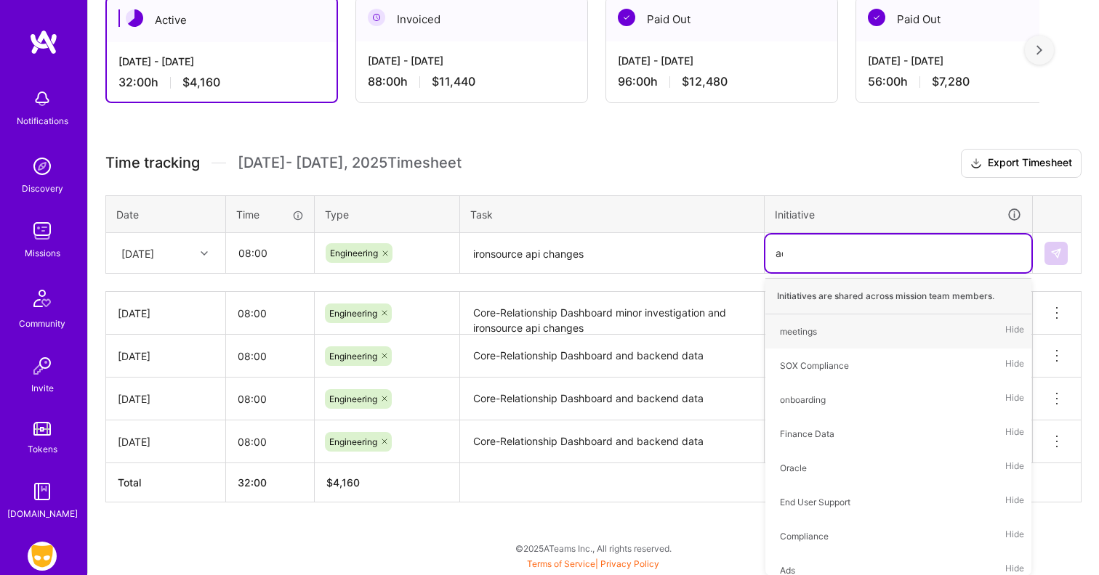
scroll to position [269, 0]
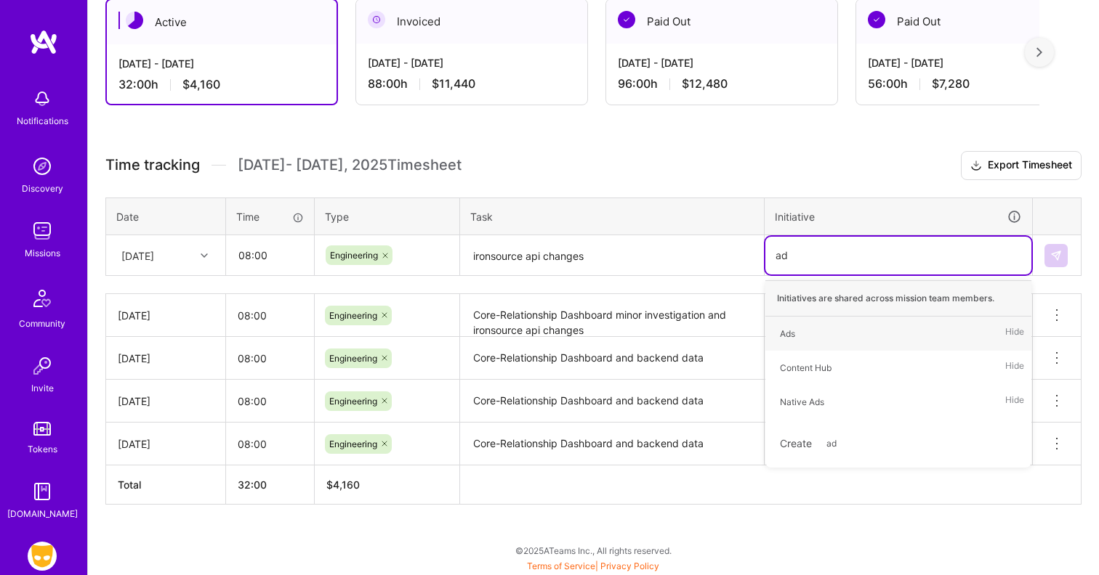
type input "ads"
click at [813, 339] on div "Ads Hide" at bounding box center [898, 334] width 266 height 34
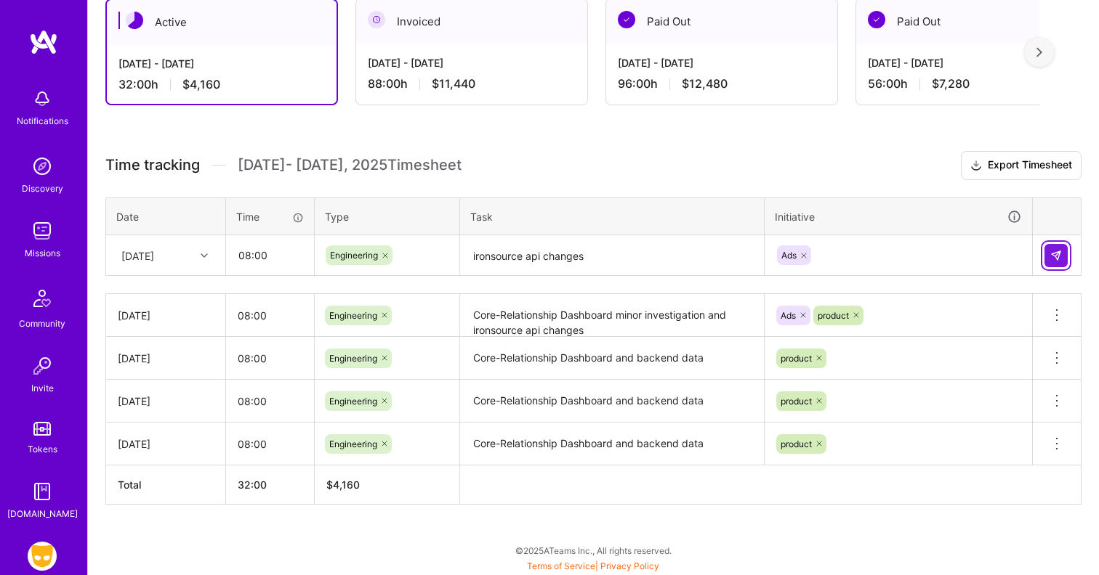
click at [1059, 252] on img at bounding box center [1056, 256] width 12 height 12
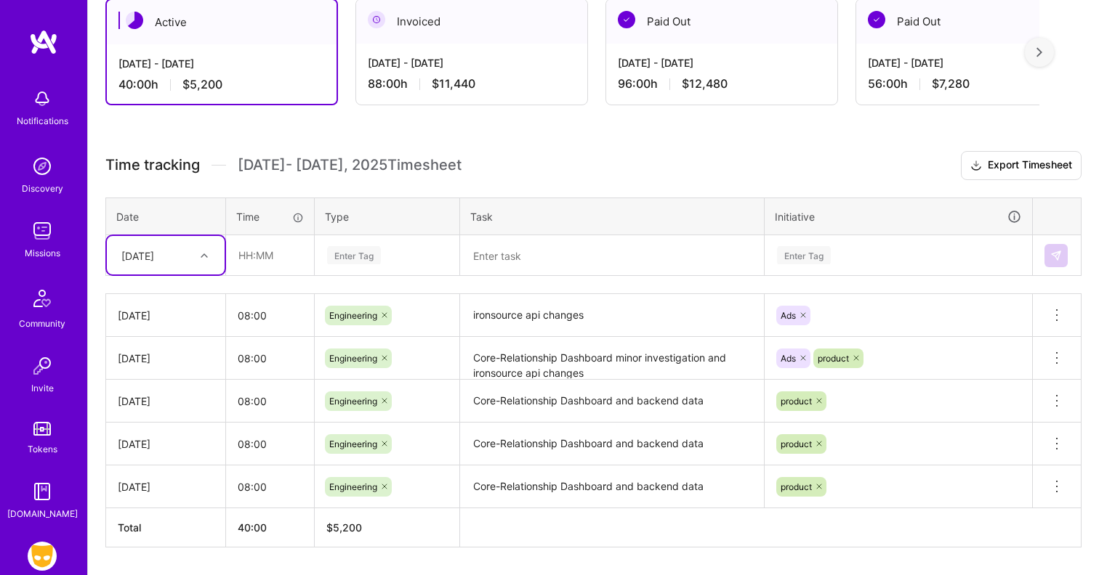
click at [208, 259] on div at bounding box center [206, 255] width 23 height 19
click at [450, 156] on span "[DATE] - [DATE] Timesheet" at bounding box center [350, 165] width 224 height 18
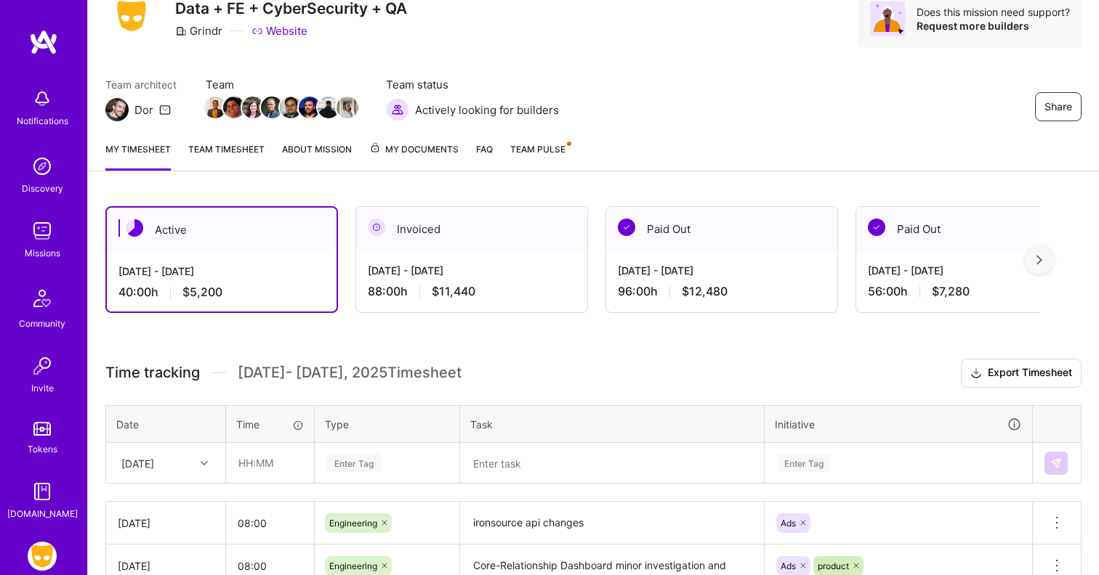
scroll to position [60, 0]
click at [331, 158] on link "About Mission" at bounding box center [317, 156] width 70 height 29
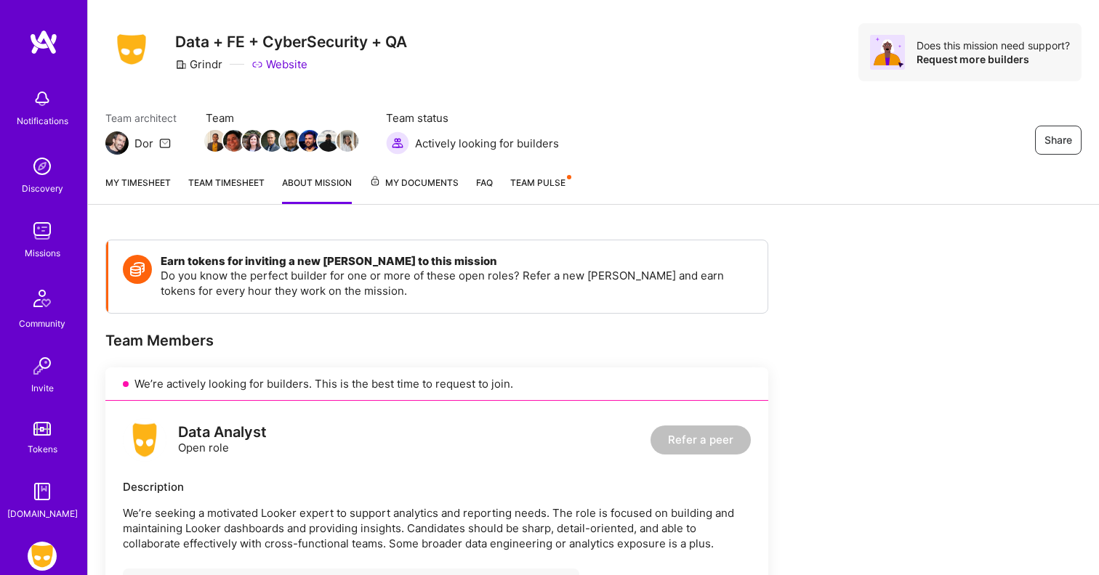
scroll to position [22, 0]
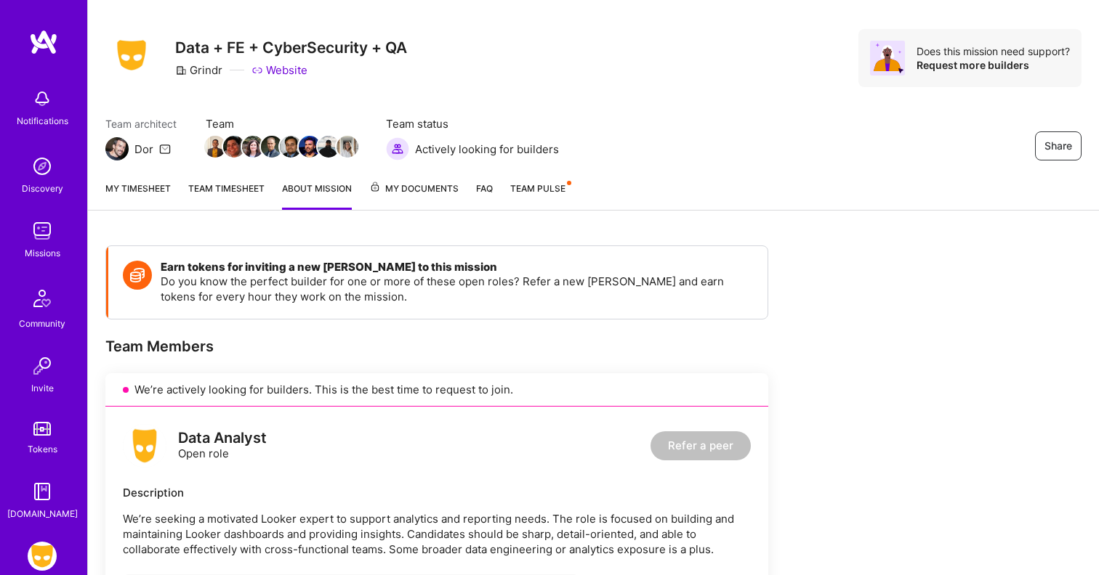
click at [142, 196] on link "My timesheet" at bounding box center [137, 195] width 65 height 29
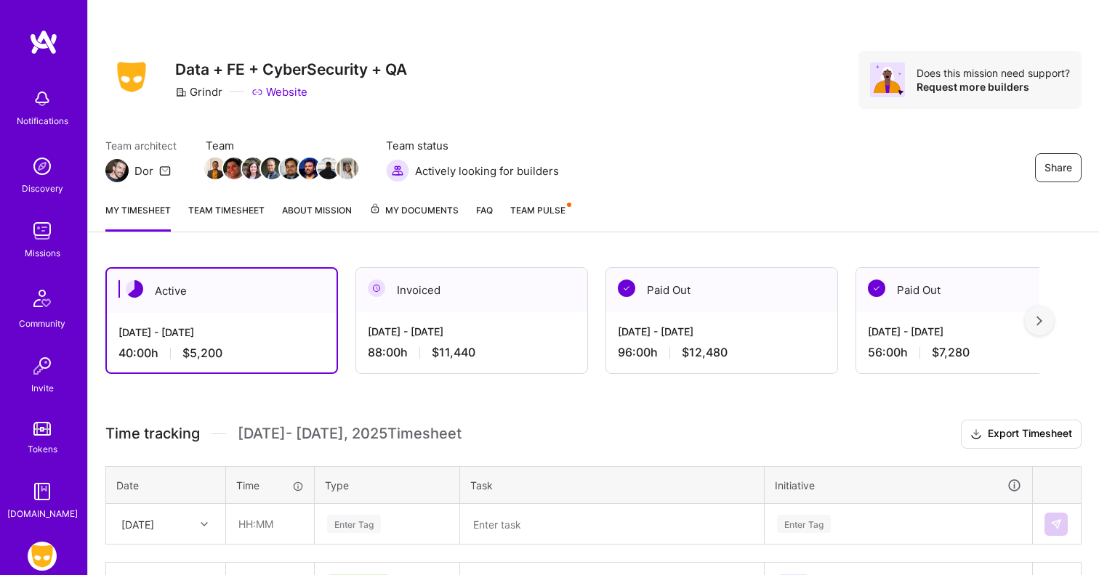
click at [254, 206] on link "Team timesheet" at bounding box center [226, 217] width 76 height 29
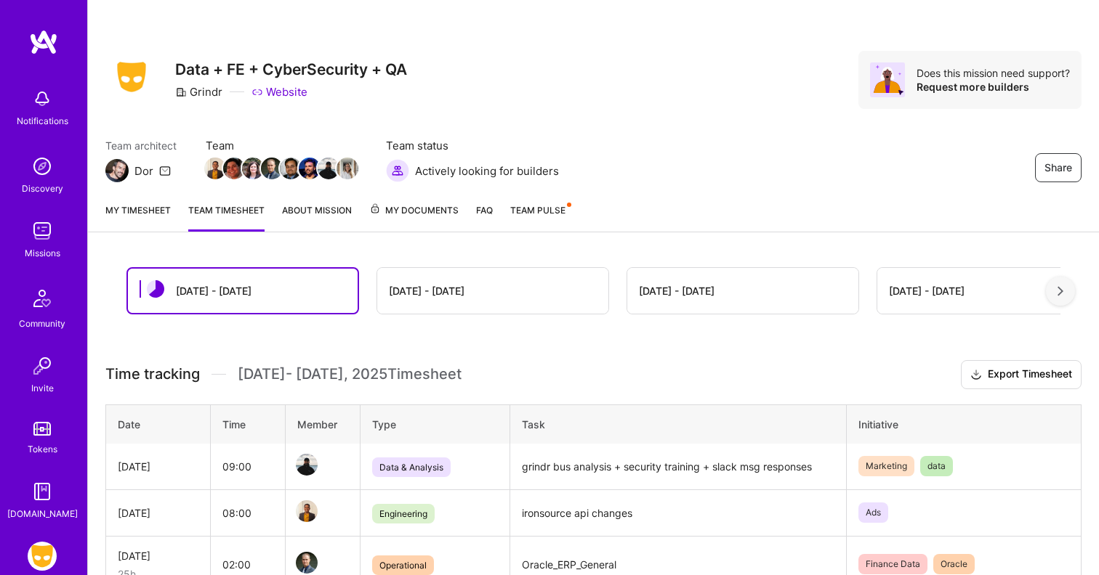
click at [122, 219] on link "My timesheet" at bounding box center [137, 217] width 65 height 29
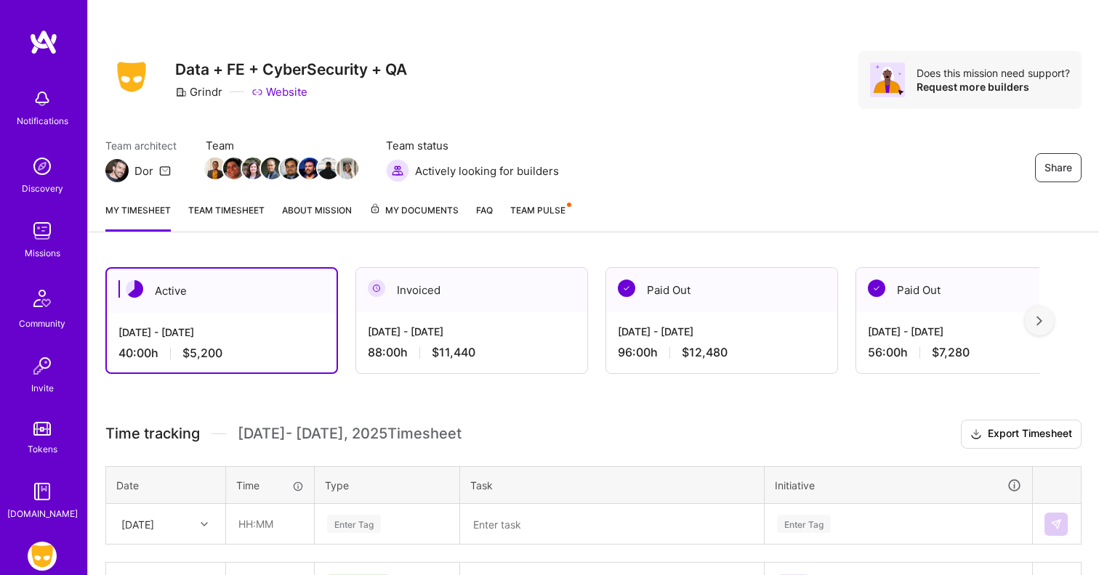
click at [259, 247] on div "Share Data + FE + CyberSecurity + QA Grindr Website Does this mission need supp…" at bounding box center [592, 444] width 1011 height 888
click at [348, 248] on div "Share Data + FE + CyberSecurity + QA Grindr Website Does this mission need supp…" at bounding box center [592, 444] width 1011 height 888
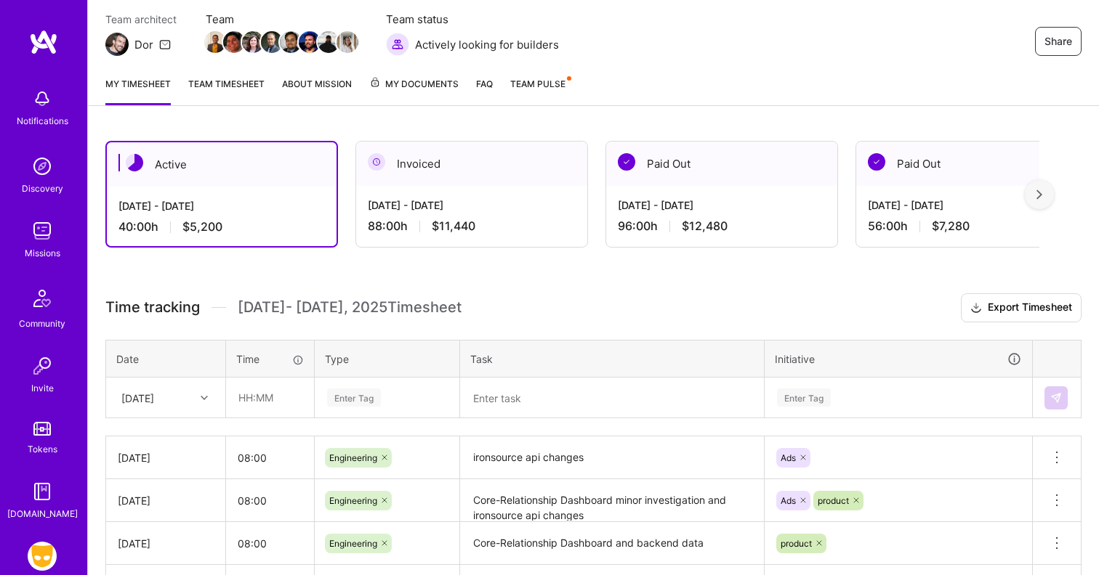
scroll to position [205, 0]
